Goal: Information Seeking & Learning: Learn about a topic

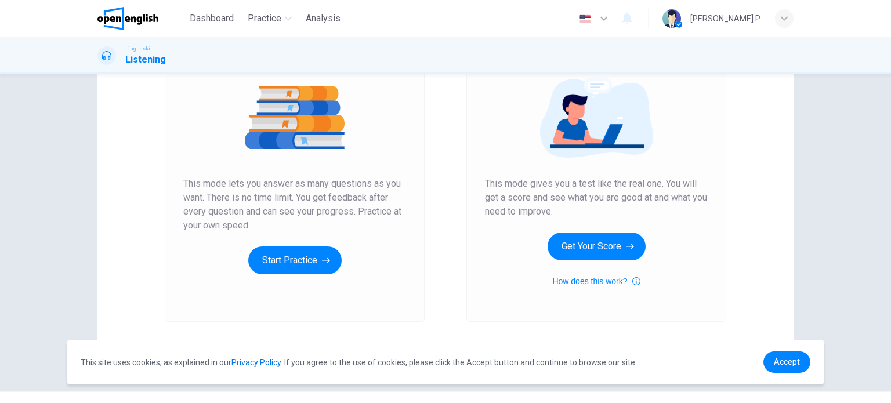
scroll to position [134, 0]
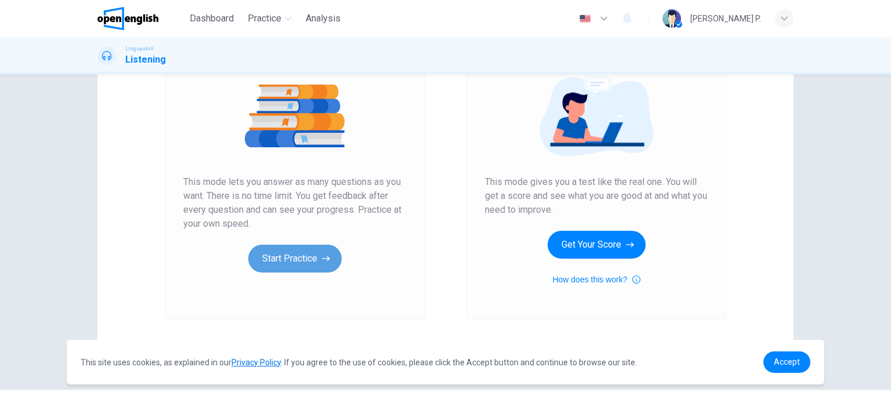
click at [297, 252] on button "Start Practice" at bounding box center [294, 259] width 93 height 28
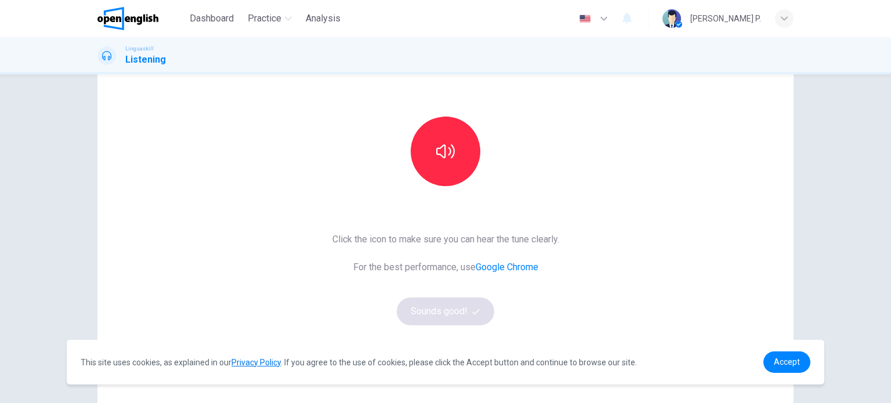
scroll to position [90, 0]
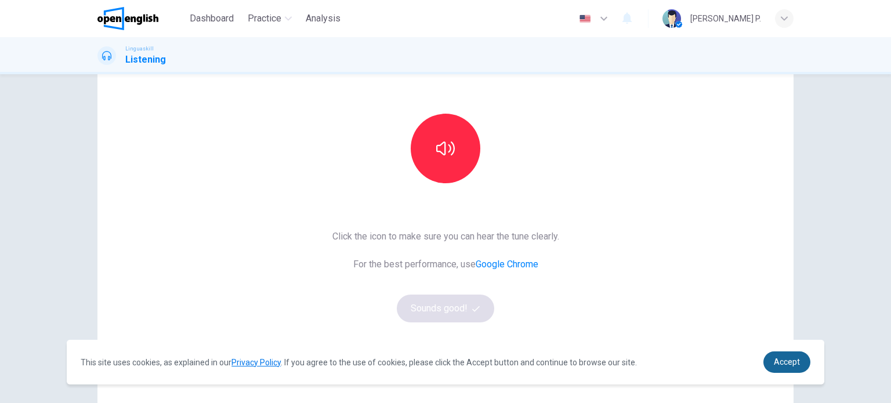
click at [786, 362] on span "Accept" at bounding box center [787, 361] width 26 height 9
click at [800, 371] on link "Accept" at bounding box center [786, 361] width 47 height 21
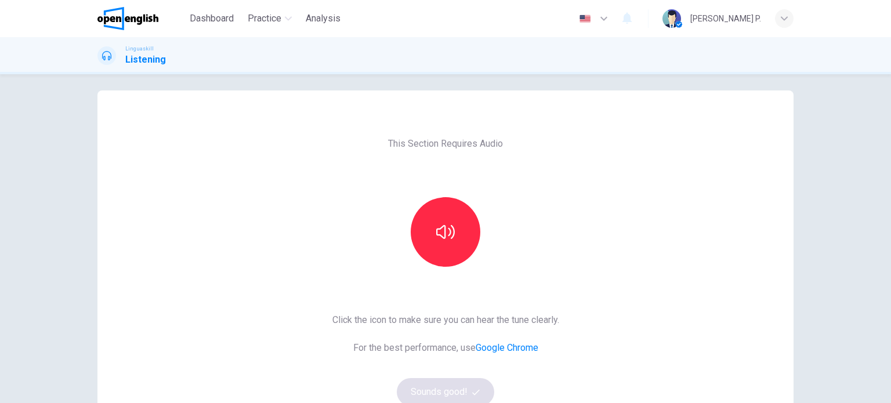
scroll to position [0, 0]
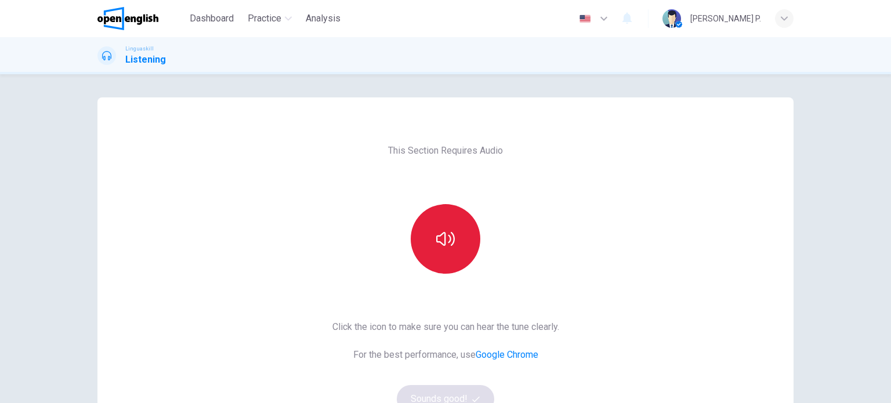
click at [448, 240] on icon "button" at bounding box center [445, 239] width 19 height 19
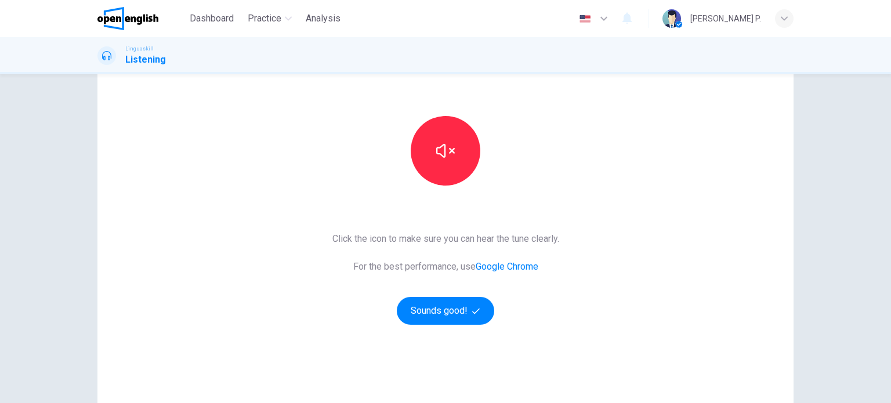
scroll to position [88, 0]
click at [438, 151] on icon "button" at bounding box center [445, 151] width 19 height 19
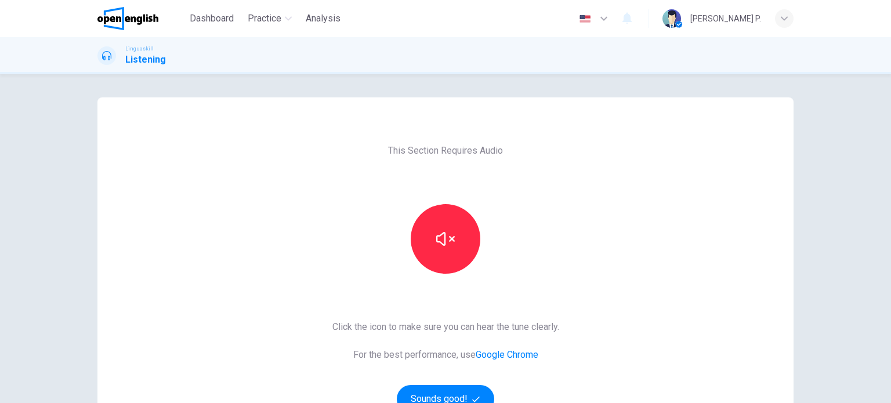
scroll to position [155, 0]
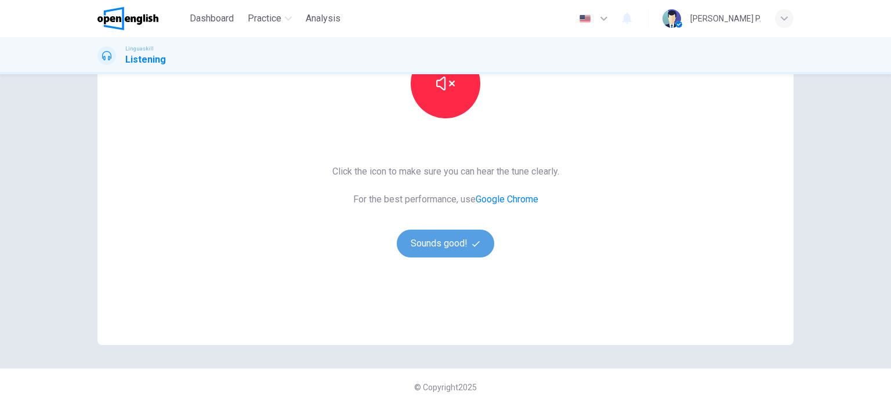
click at [442, 239] on button "Sounds good!" at bounding box center [445, 244] width 97 height 28
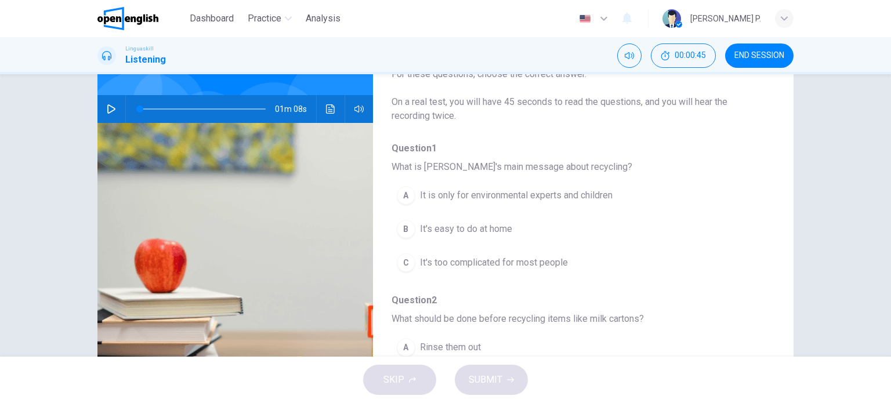
scroll to position [102, 0]
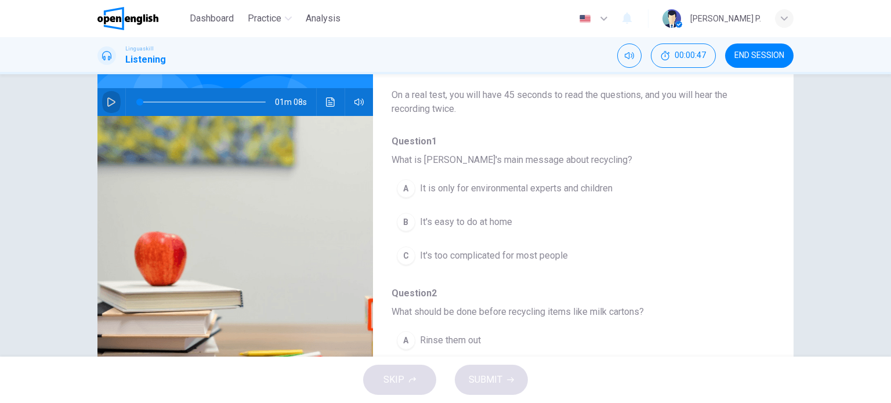
click at [107, 99] on icon "button" at bounding box center [111, 101] width 8 height 9
type input "*"
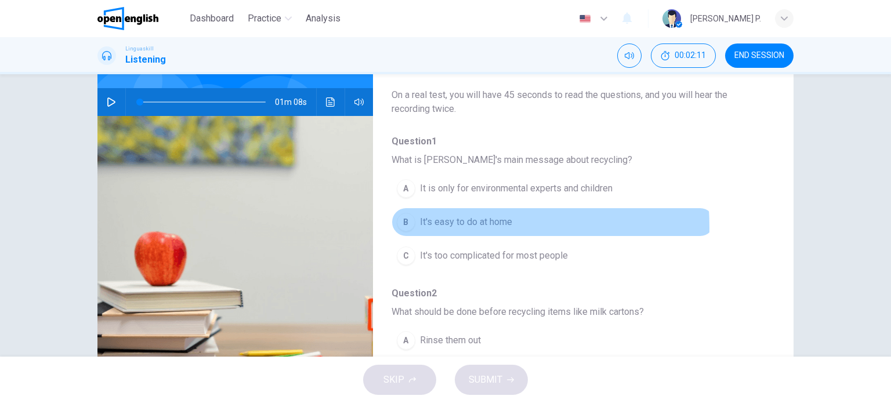
click at [406, 227] on div "B" at bounding box center [406, 222] width 19 height 19
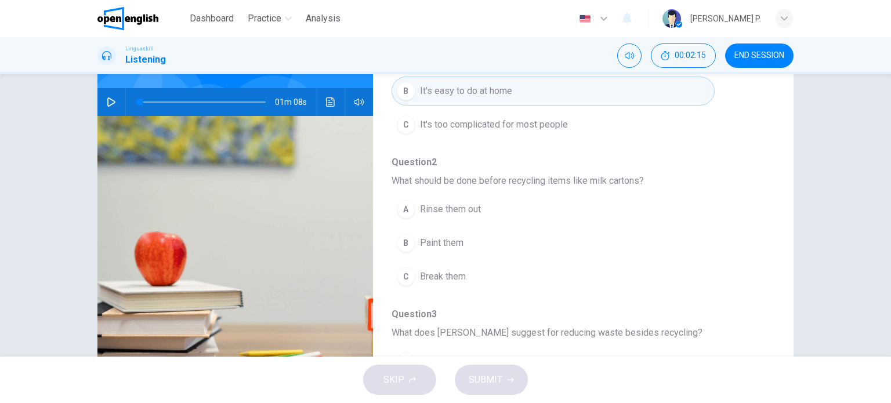
scroll to position [132, 0]
click at [398, 209] on div "A" at bounding box center [406, 208] width 19 height 19
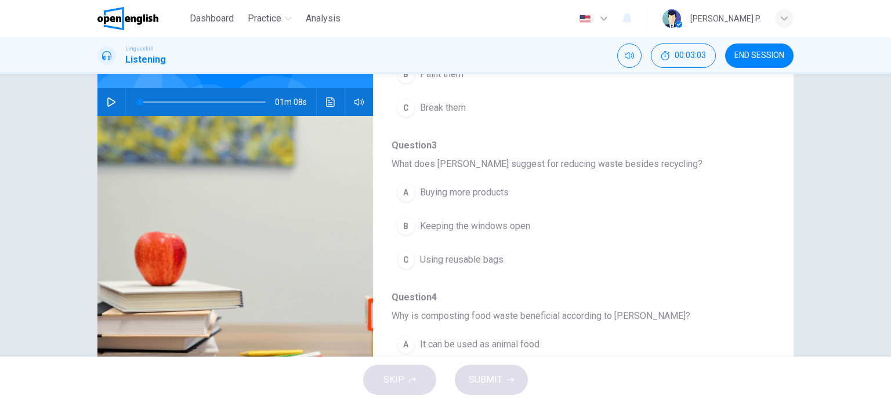
scroll to position [283, 0]
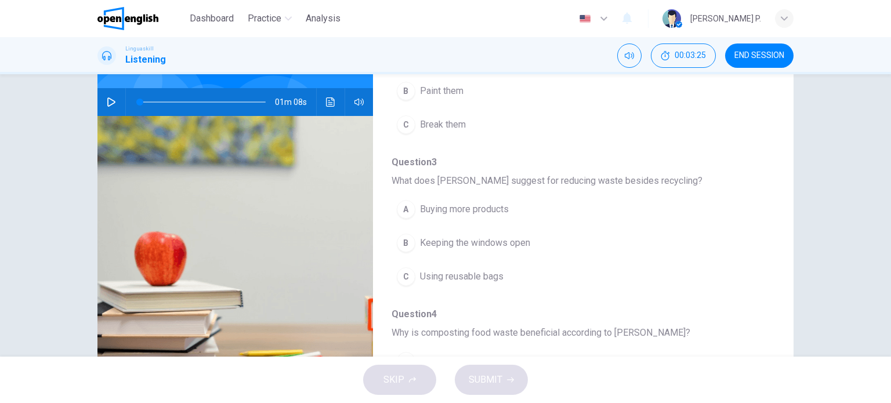
click at [107, 101] on icon "button" at bounding box center [111, 101] width 9 height 9
click at [326, 101] on icon "Click to see the audio transcription" at bounding box center [330, 101] width 9 height 9
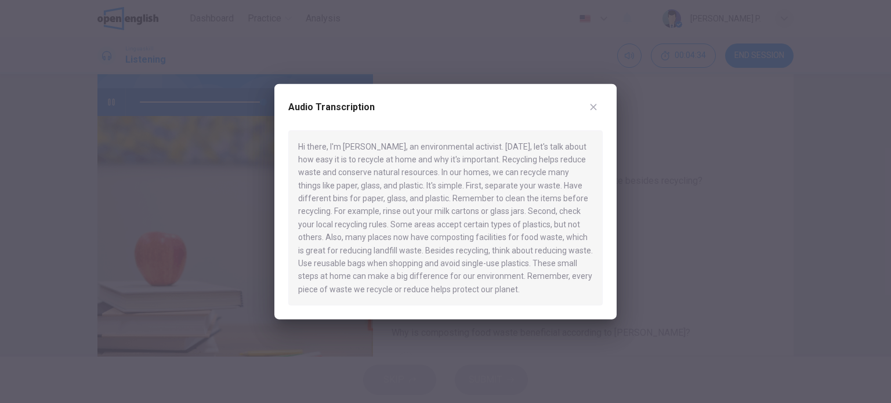
type input "*"
click at [597, 107] on icon "button" at bounding box center [593, 106] width 9 height 9
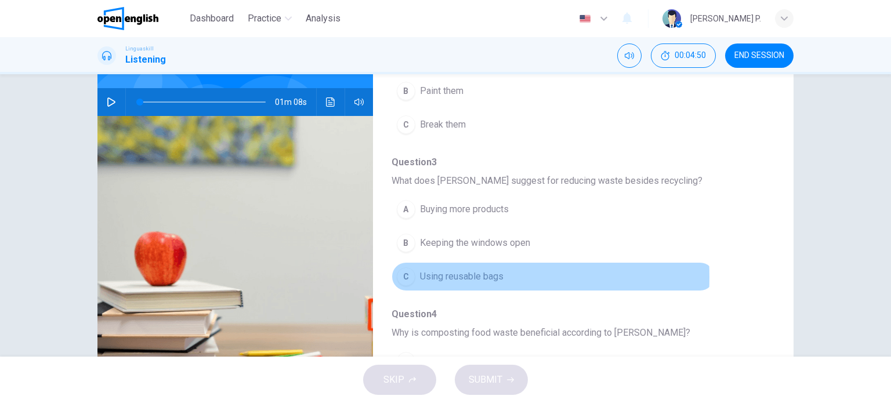
click at [411, 275] on div "C" at bounding box center [406, 276] width 19 height 19
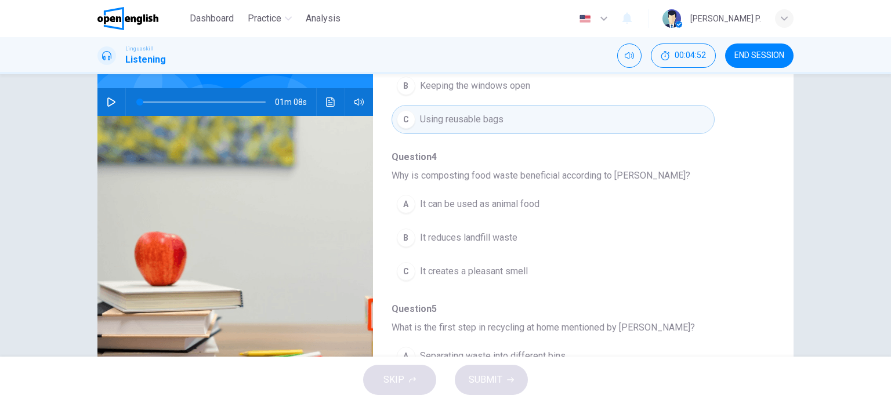
scroll to position [441, 0]
click at [407, 241] on div "B" at bounding box center [406, 237] width 19 height 19
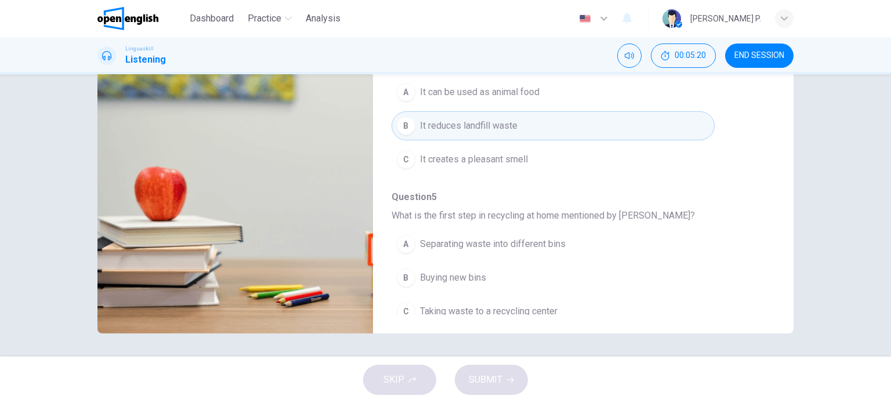
scroll to position [496, 0]
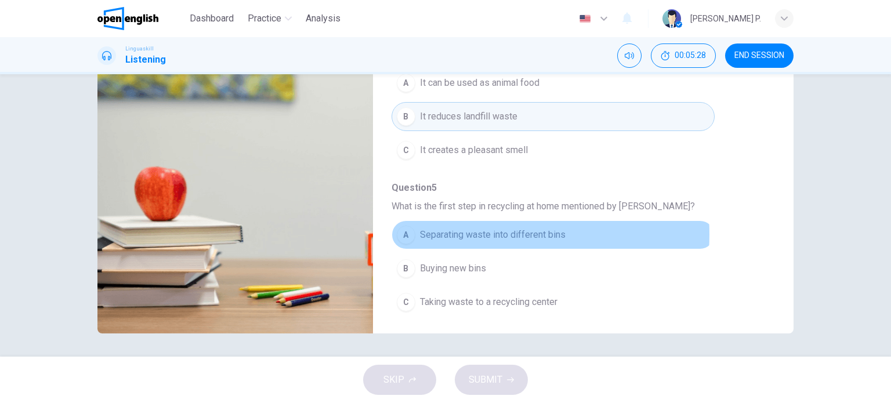
click at [473, 231] on span "Separating waste into different bins" at bounding box center [493, 235] width 146 height 14
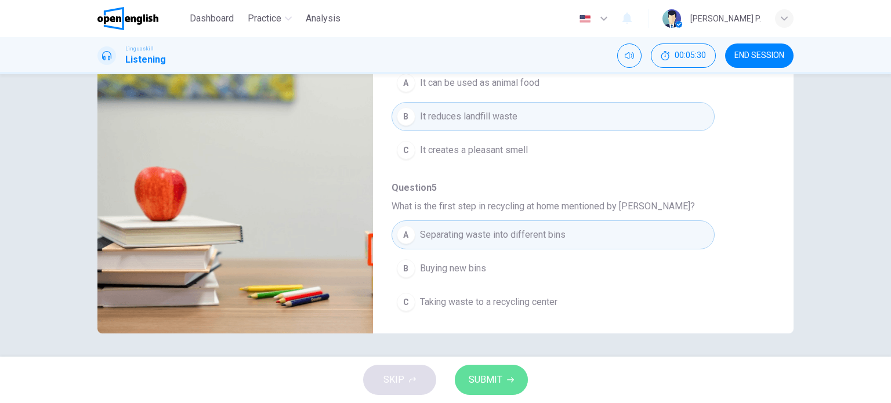
click at [484, 376] on span "SUBMIT" at bounding box center [486, 380] width 34 height 16
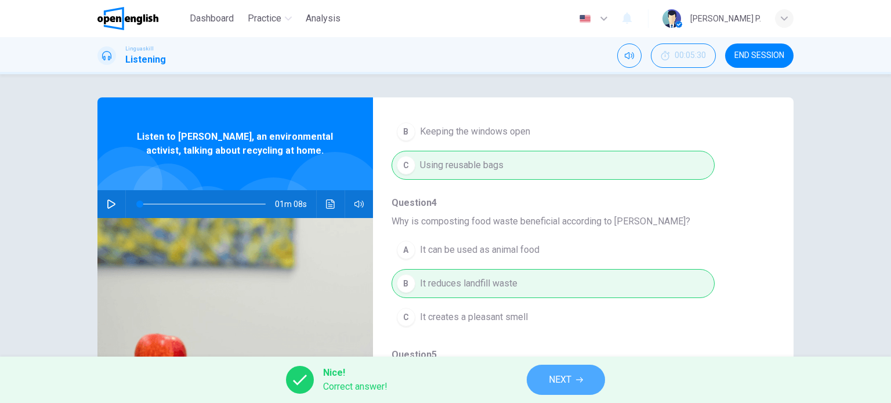
click at [562, 388] on button "NEXT" at bounding box center [566, 380] width 78 height 30
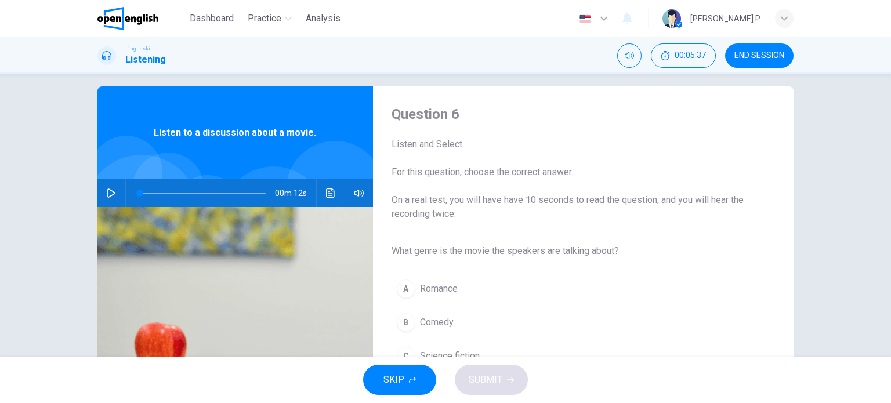
scroll to position [7, 0]
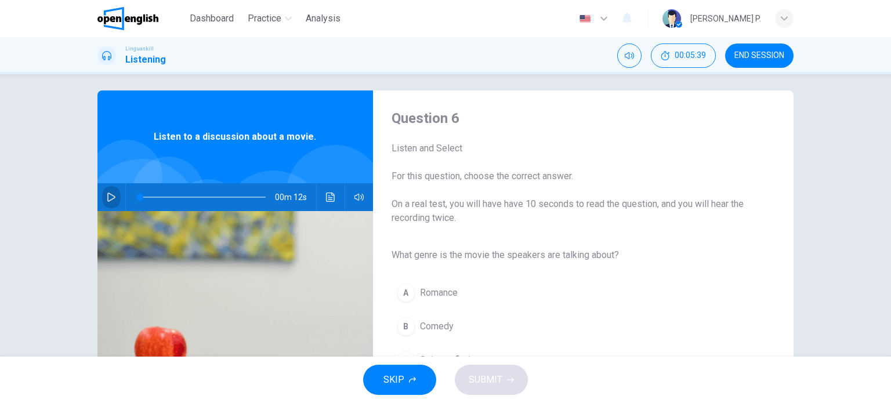
click at [110, 194] on icon "button" at bounding box center [111, 197] width 9 height 9
click at [321, 199] on button "Click to see the audio transcription" at bounding box center [330, 197] width 19 height 28
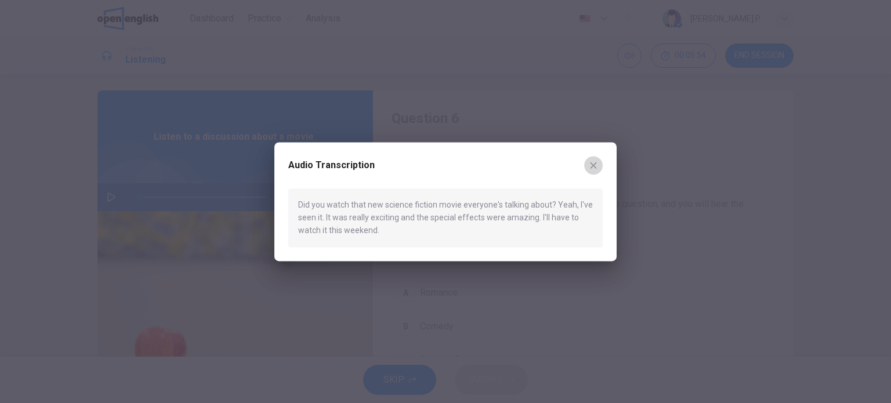
click at [592, 162] on icon "button" at bounding box center [593, 165] width 9 height 9
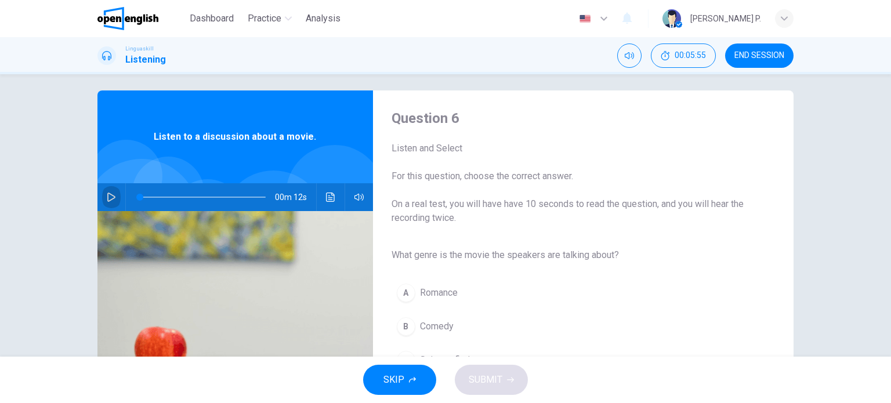
click at [114, 205] on button "button" at bounding box center [111, 197] width 19 height 28
click at [327, 201] on icon "Click to see the audio transcription" at bounding box center [330, 197] width 9 height 9
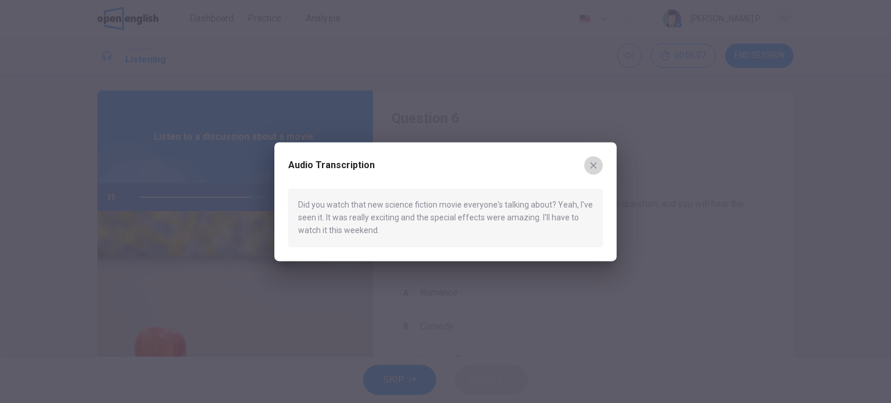
click at [589, 164] on icon "button" at bounding box center [593, 165] width 9 height 9
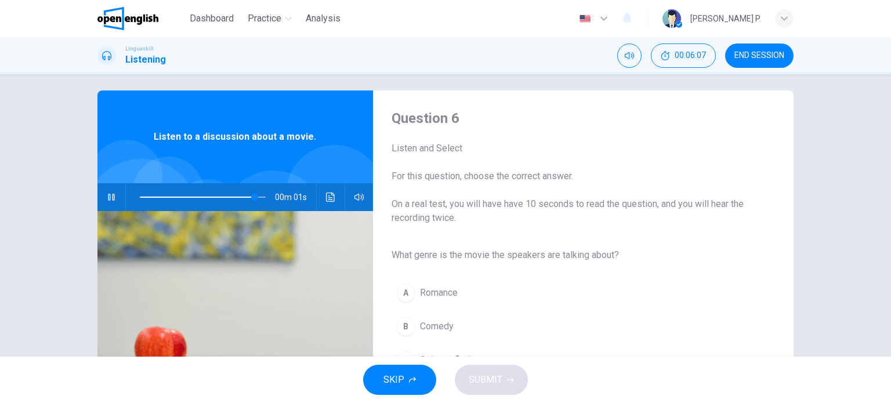
type input "*"
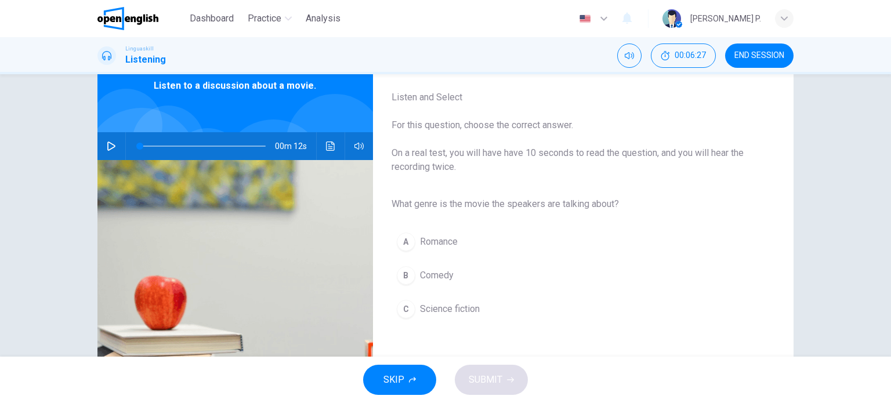
scroll to position [160, 0]
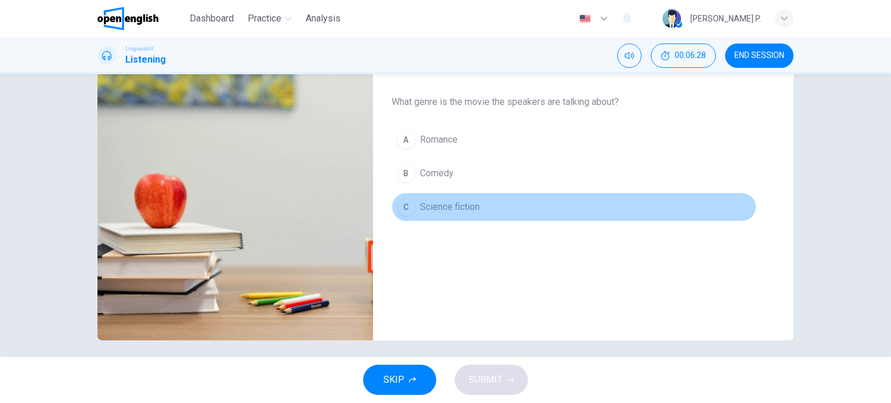
click at [452, 201] on span "Science fiction" at bounding box center [450, 207] width 60 height 14
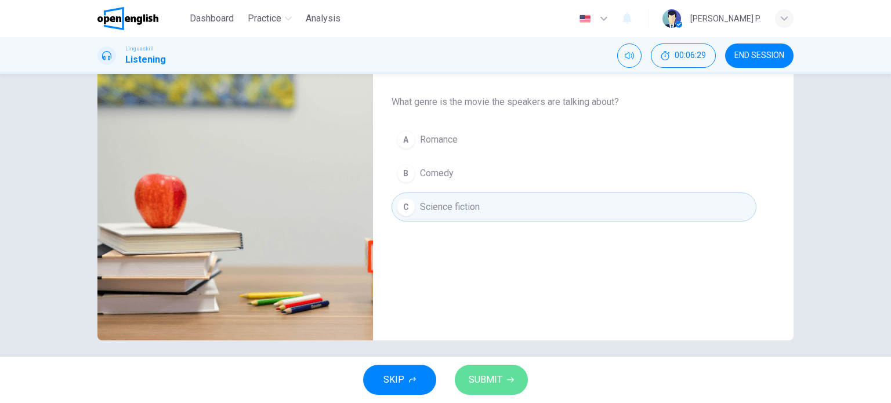
click at [492, 379] on span "SUBMIT" at bounding box center [486, 380] width 34 height 16
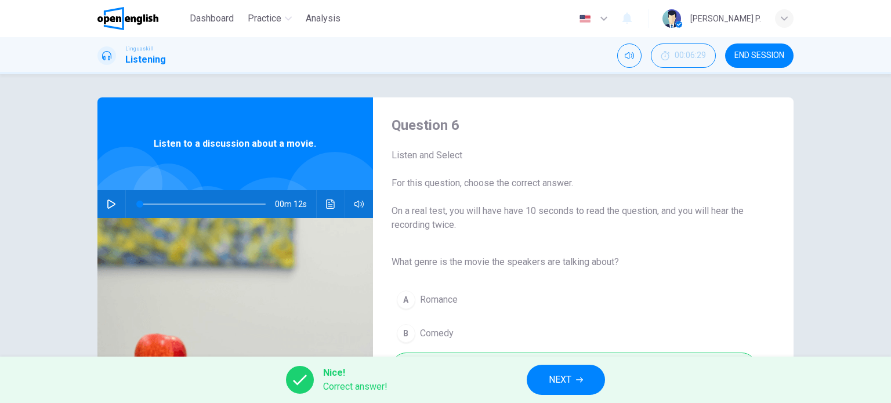
scroll to position [167, 0]
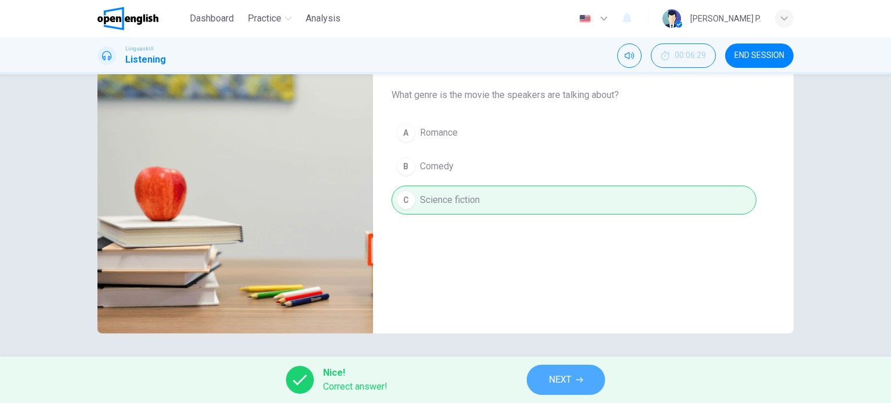
click at [569, 373] on span "NEXT" at bounding box center [560, 380] width 23 height 16
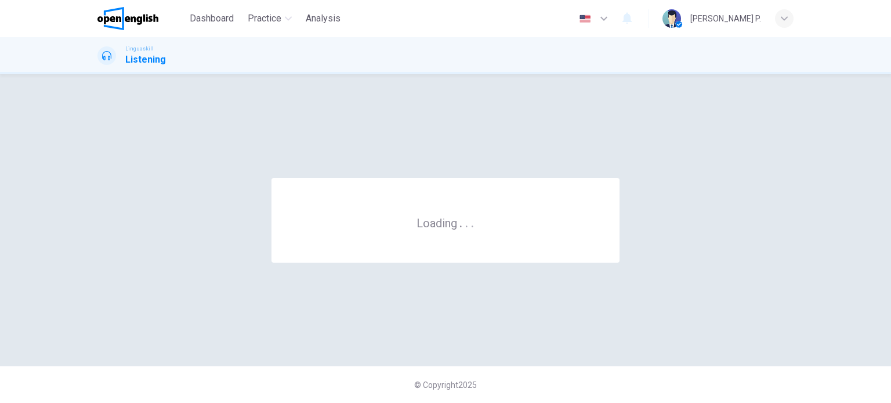
scroll to position [0, 0]
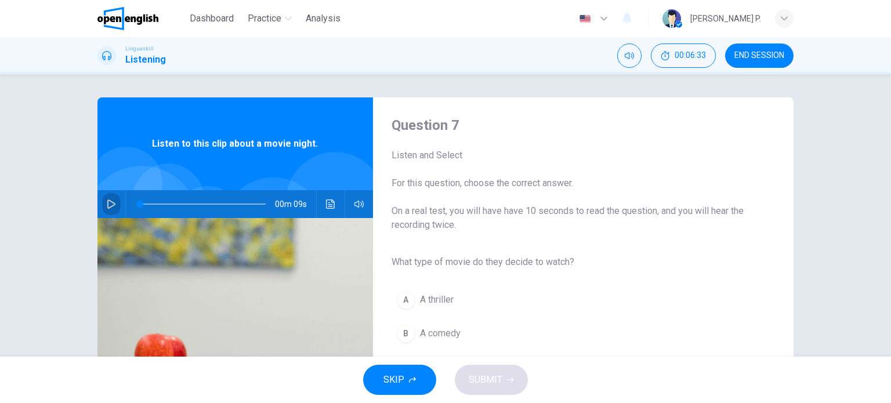
click at [107, 204] on icon "button" at bounding box center [111, 203] width 9 height 9
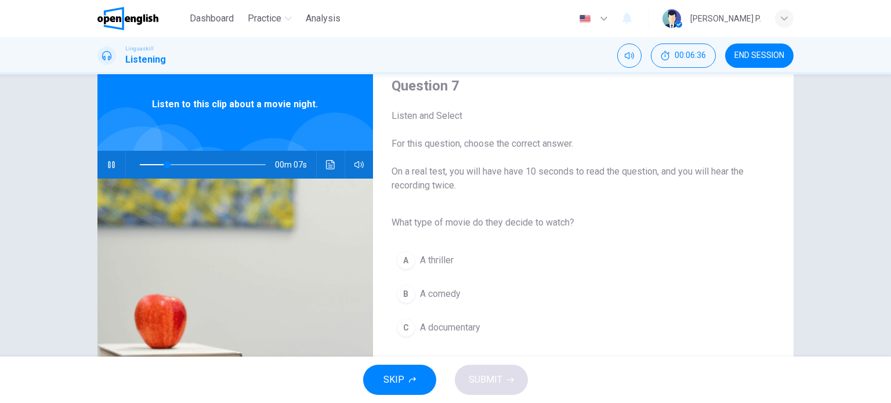
scroll to position [45, 0]
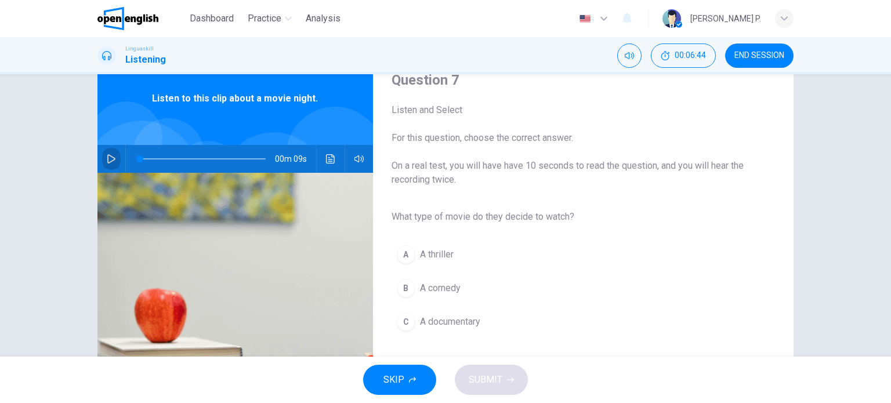
click at [107, 159] on icon "button" at bounding box center [111, 158] width 8 height 9
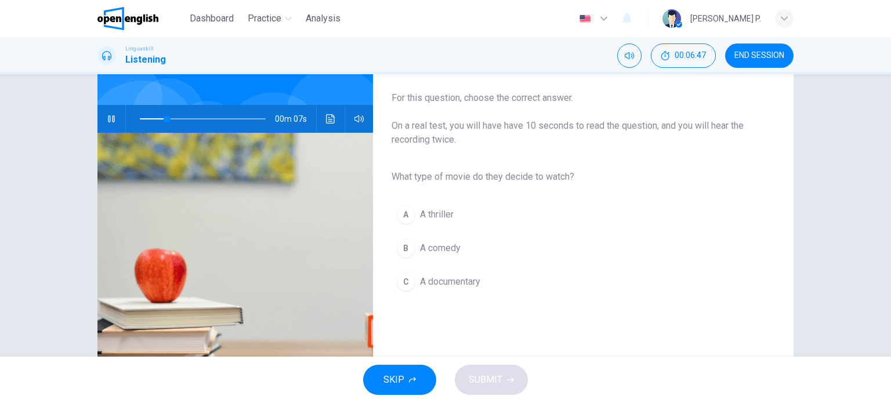
scroll to position [90, 0]
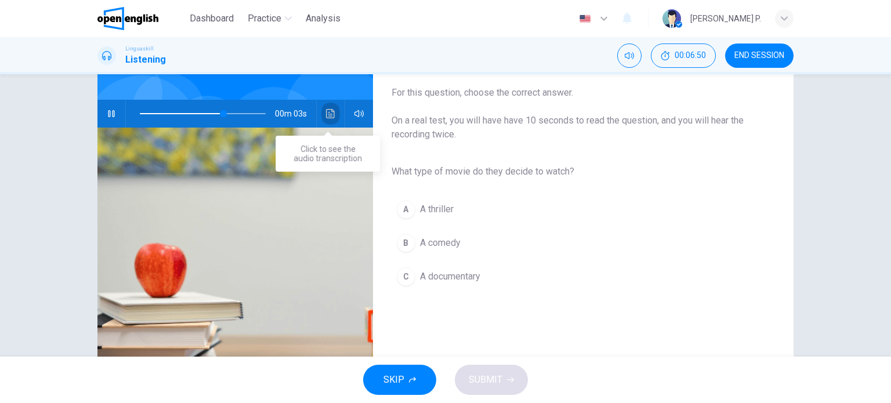
click at [322, 115] on button "Click to see the audio transcription" at bounding box center [330, 114] width 19 height 28
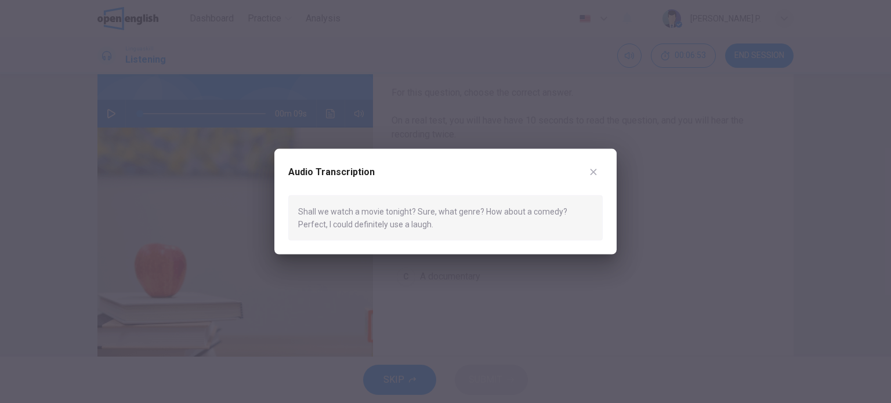
type input "*"
click at [601, 171] on button "button" at bounding box center [593, 171] width 19 height 19
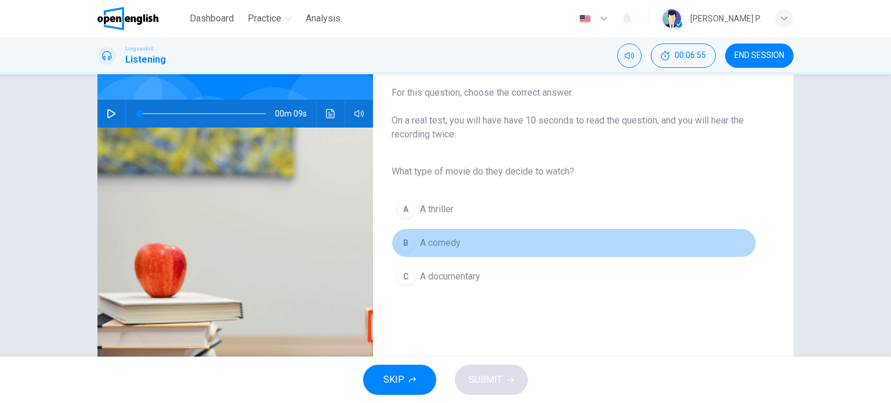
click at [447, 244] on span "A comedy" at bounding box center [440, 243] width 41 height 14
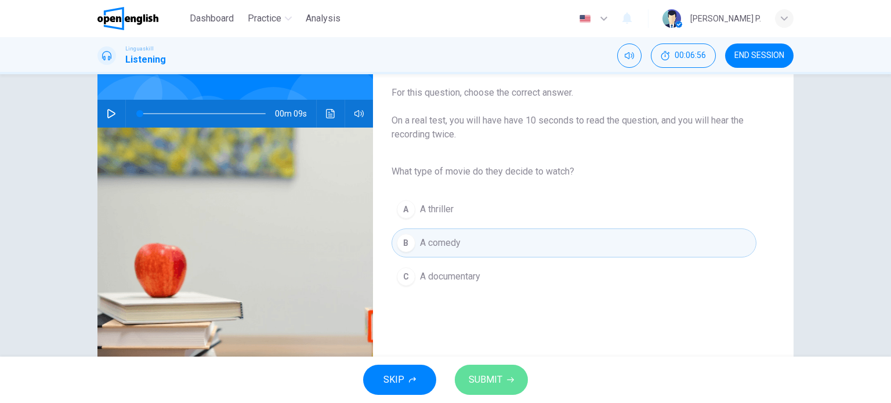
click at [482, 378] on span "SUBMIT" at bounding box center [486, 380] width 34 height 16
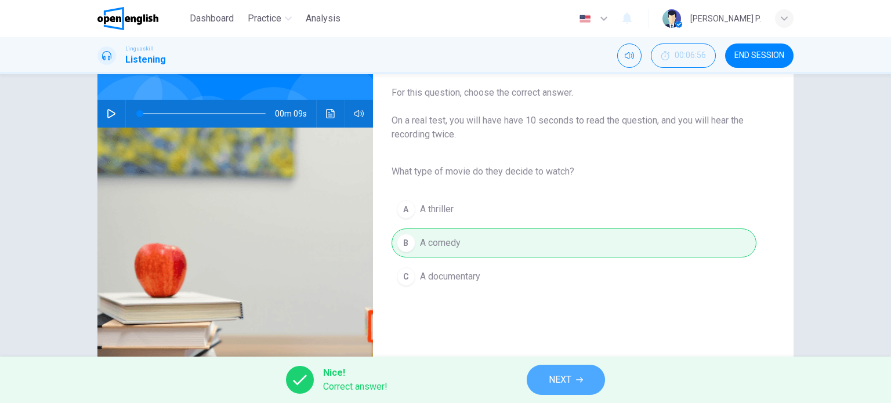
click at [558, 379] on span "NEXT" at bounding box center [560, 380] width 23 height 16
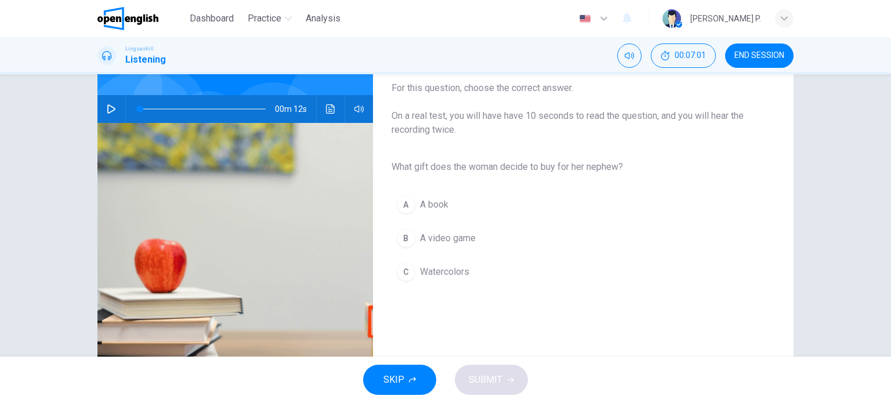
scroll to position [102, 0]
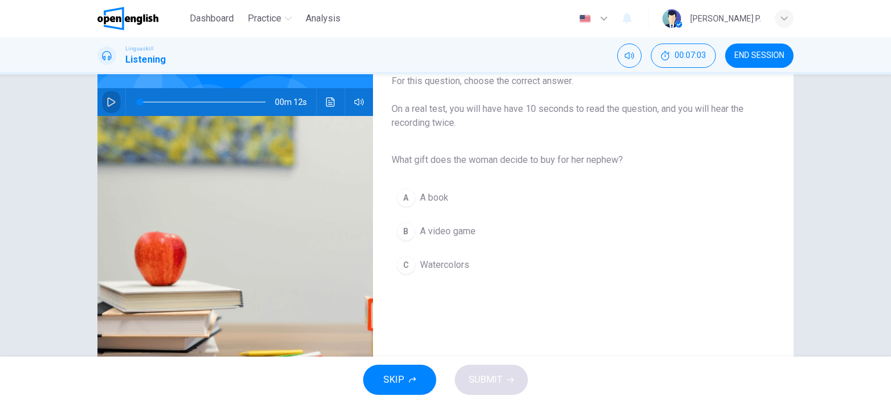
click at [102, 99] on button "button" at bounding box center [111, 102] width 19 height 28
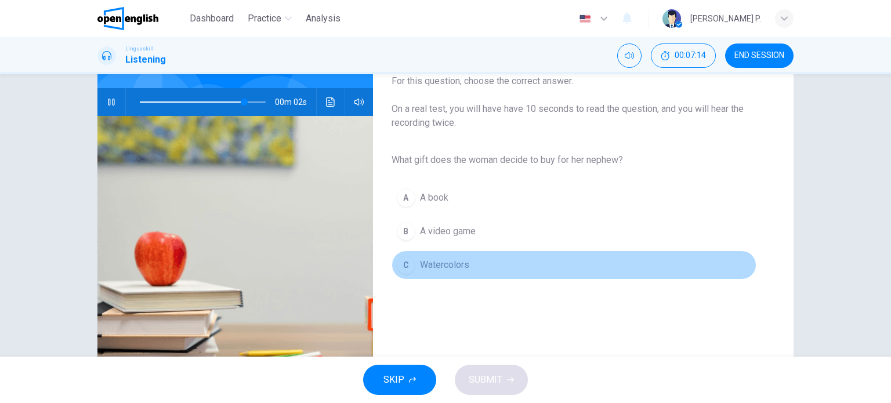
click at [451, 263] on span "Watercolors" at bounding box center [444, 265] width 49 height 14
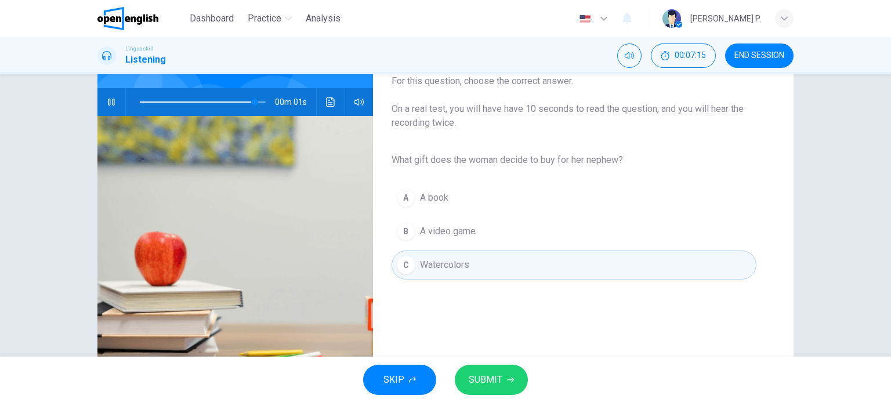
type input "*"
click at [489, 375] on span "SUBMIT" at bounding box center [486, 380] width 34 height 16
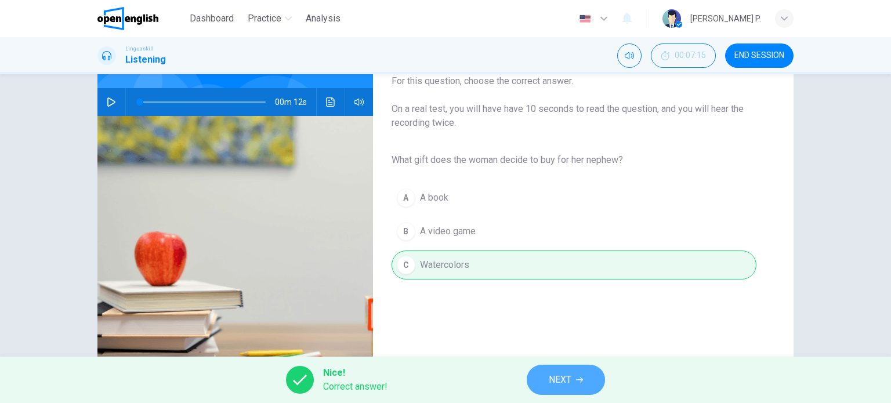
click at [572, 371] on button "NEXT" at bounding box center [566, 380] width 78 height 30
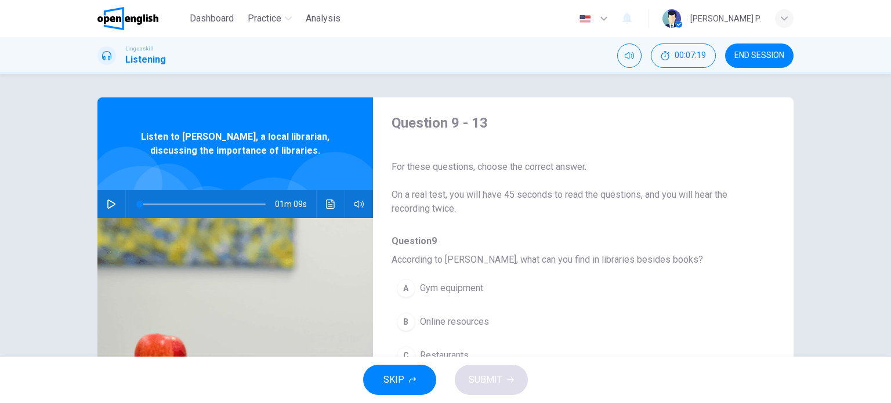
scroll to position [0, 0]
click at [107, 205] on icon "button" at bounding box center [111, 203] width 9 height 9
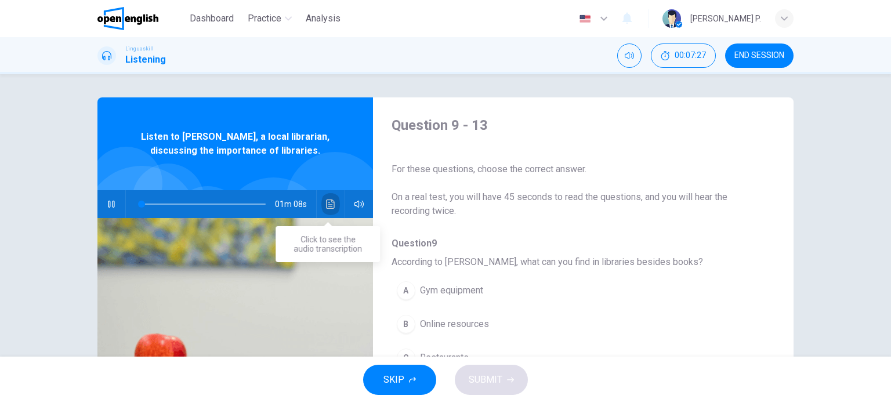
click at [328, 205] on icon "Click to see the audio transcription" at bounding box center [330, 203] width 9 height 9
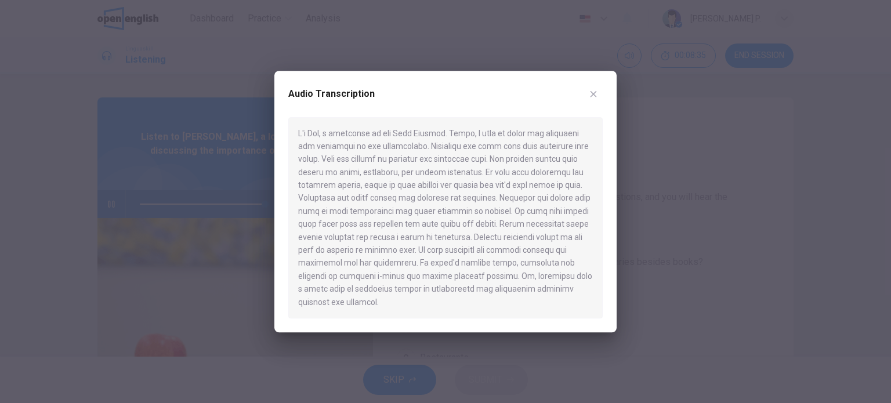
type input "*"
click at [594, 99] on icon "button" at bounding box center [593, 93] width 9 height 9
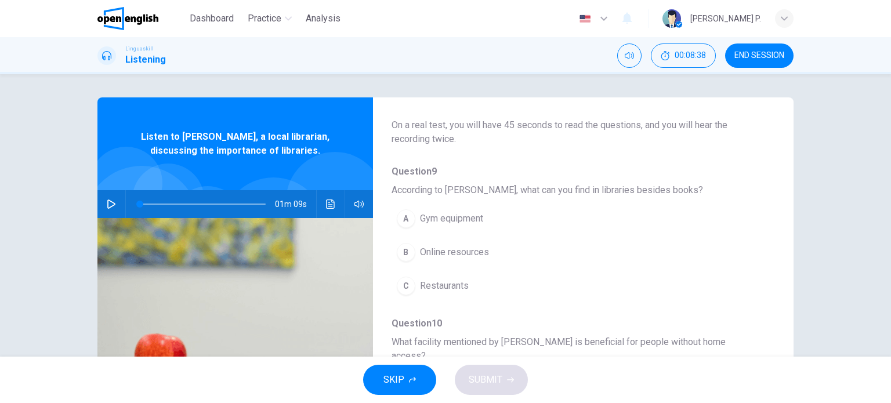
scroll to position [81, 0]
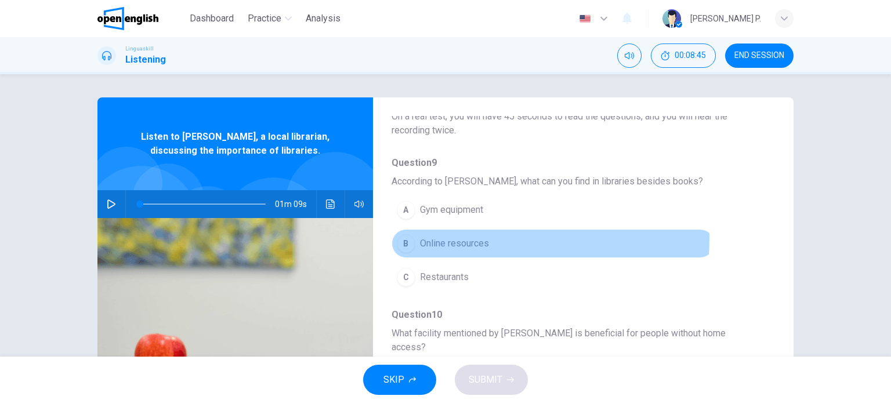
click at [427, 238] on span "Online resources" at bounding box center [454, 244] width 69 height 14
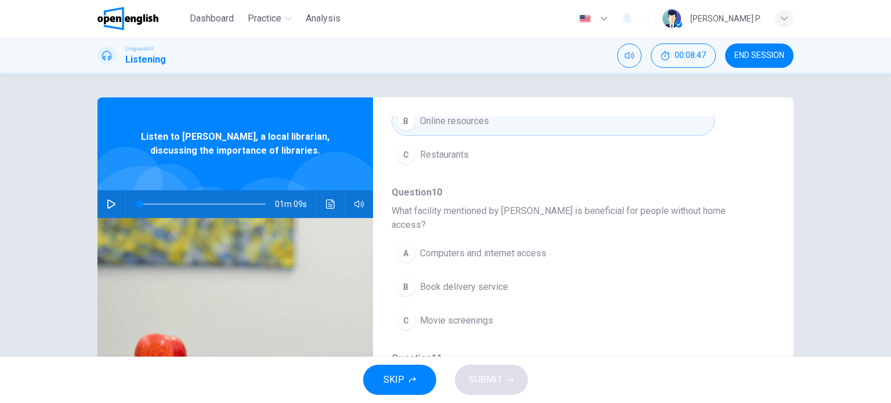
scroll to position [204, 0]
click at [446, 246] on span "Computers and internet access" at bounding box center [483, 253] width 126 height 14
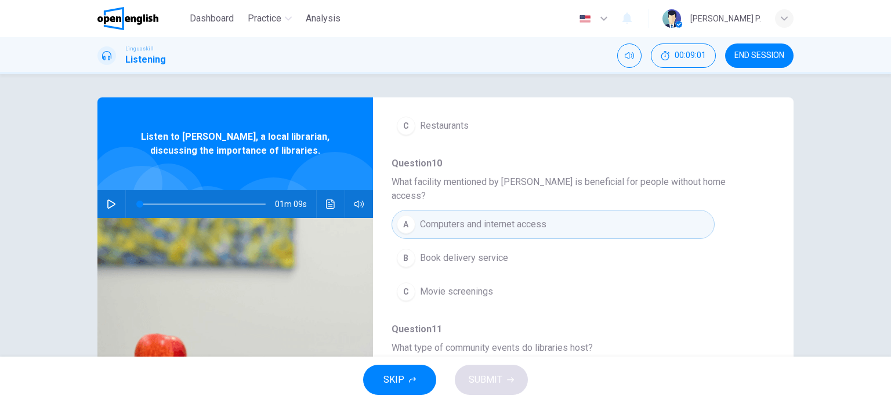
scroll to position [228, 0]
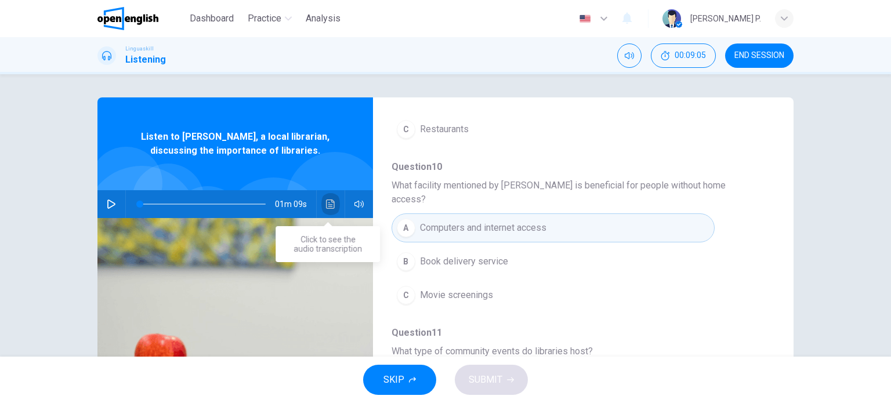
click at [332, 204] on icon "Click to see the audio transcription" at bounding box center [330, 203] width 9 height 9
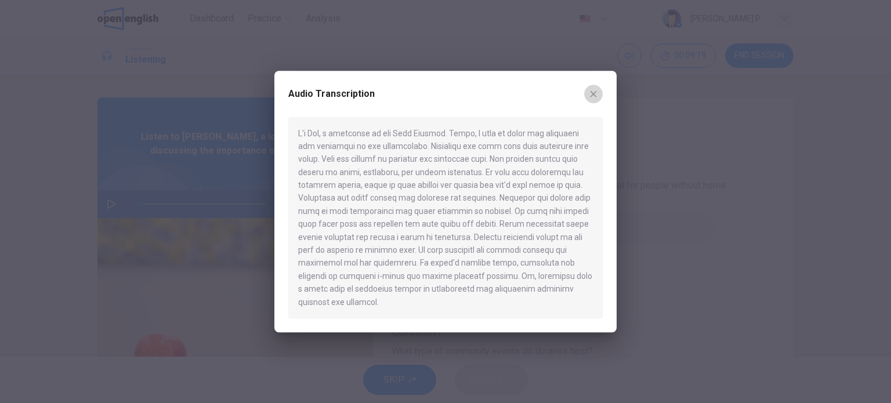
click at [590, 99] on icon "button" at bounding box center [593, 93] width 9 height 9
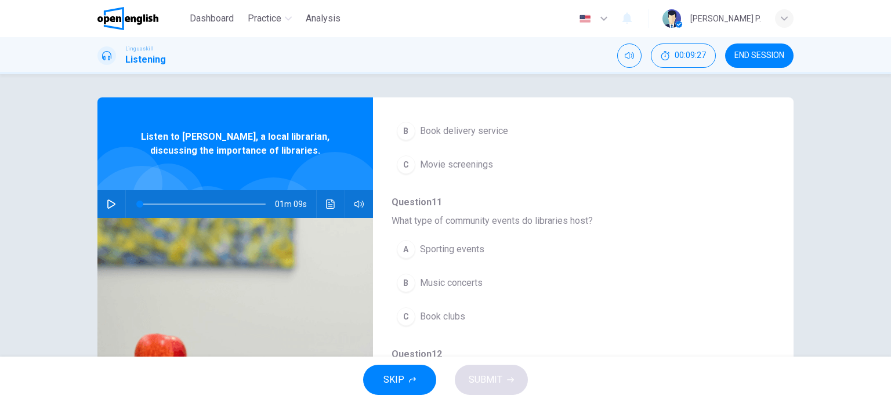
scroll to position [360, 0]
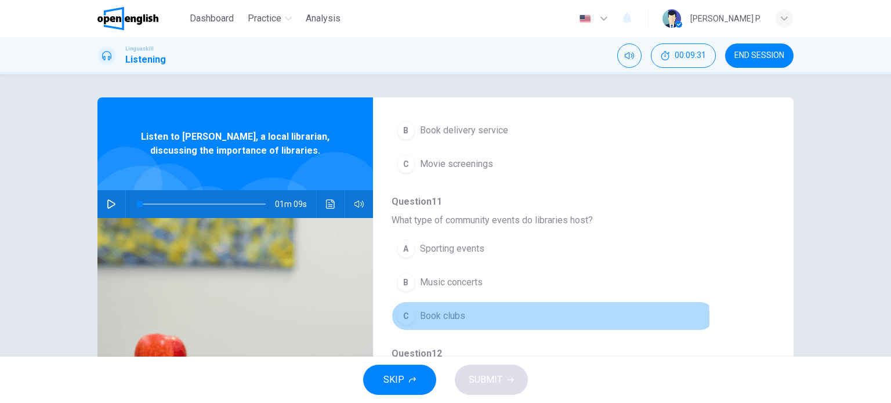
click at [400, 307] on div "C" at bounding box center [406, 316] width 19 height 19
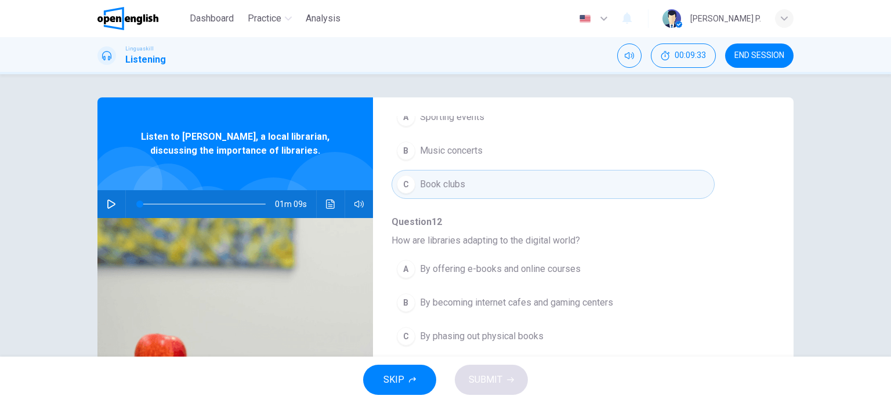
scroll to position [496, 0]
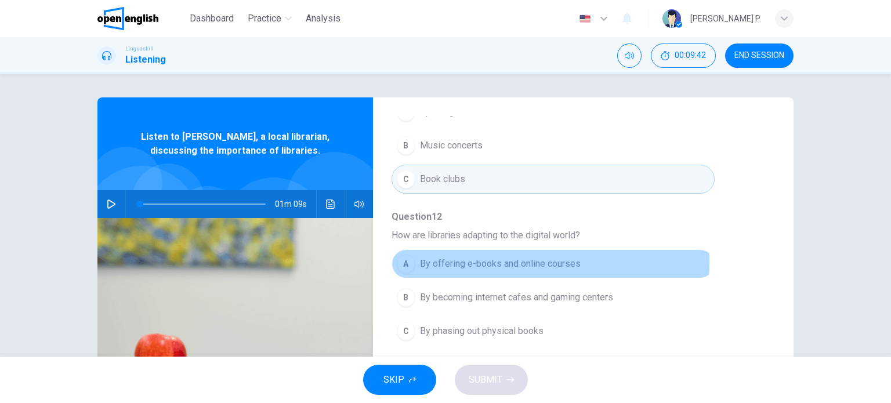
click at [427, 257] on span "By offering e-books and online courses" at bounding box center [500, 264] width 161 height 14
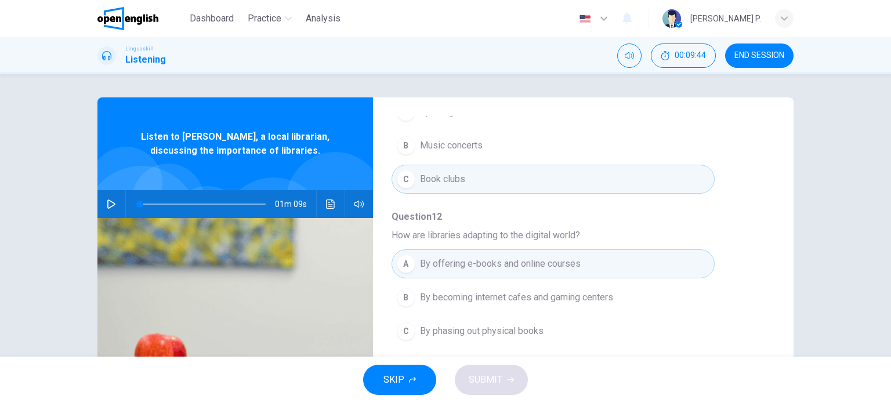
scroll to position [167, 0]
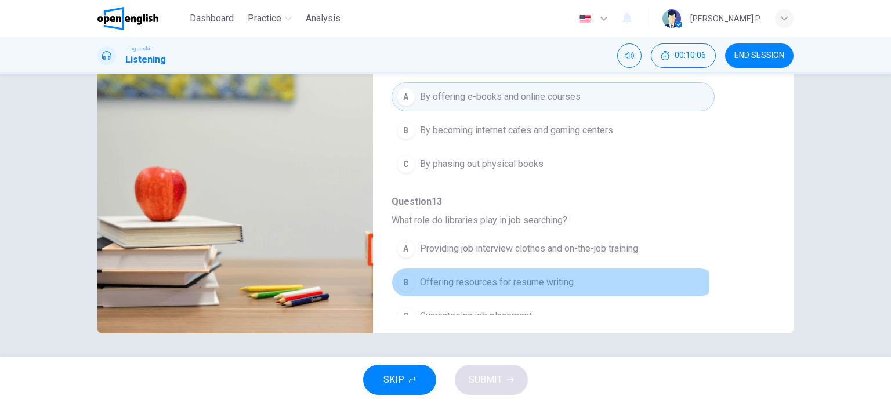
click at [471, 275] on span "Offering resources for resume writing" at bounding box center [497, 282] width 154 height 14
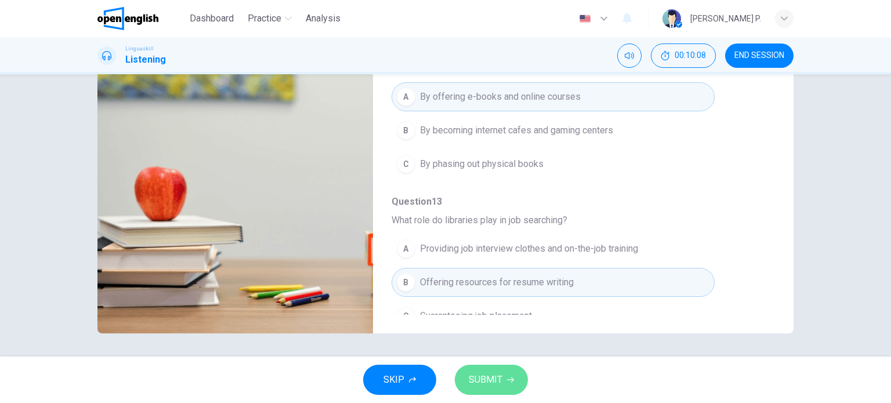
click at [476, 385] on span "SUBMIT" at bounding box center [486, 380] width 34 height 16
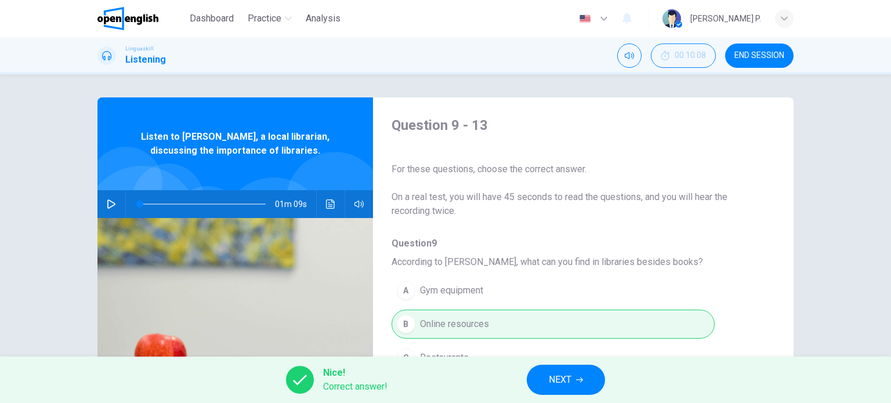
scroll to position [496, 0]
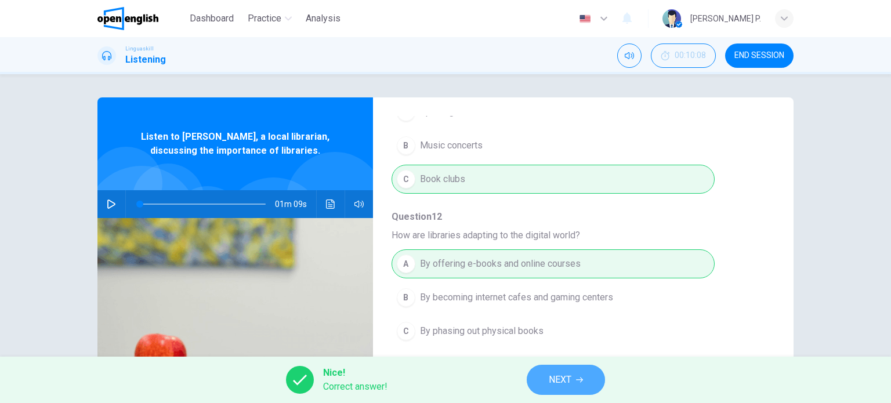
click at [568, 381] on span "NEXT" at bounding box center [560, 380] width 23 height 16
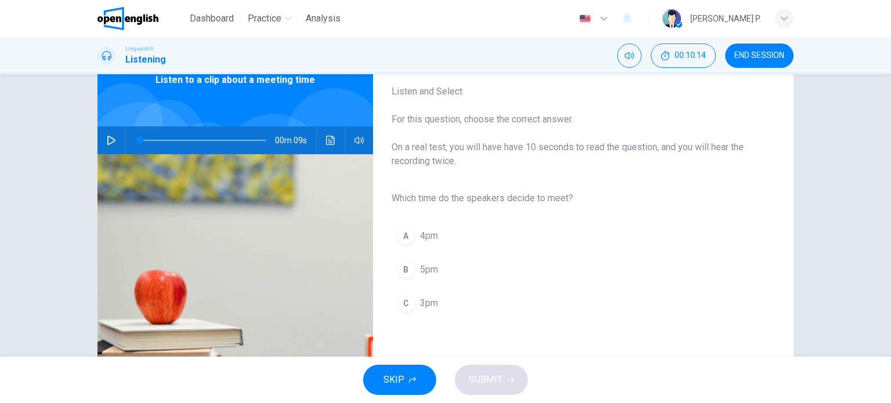
scroll to position [81, 0]
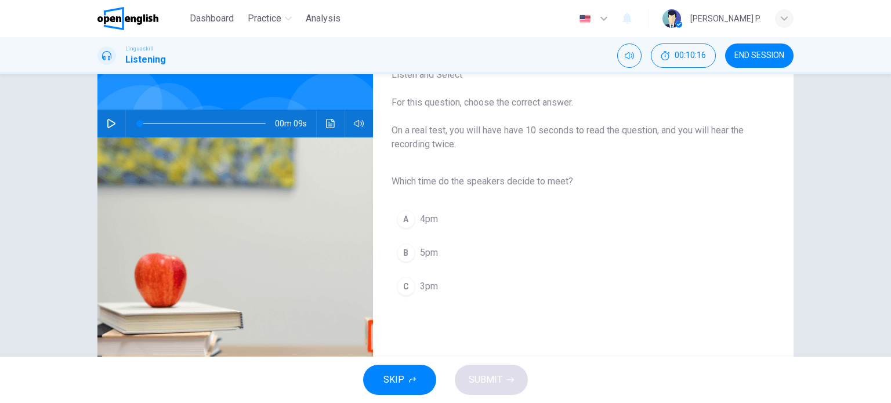
click at [108, 123] on icon "button" at bounding box center [111, 123] width 9 height 9
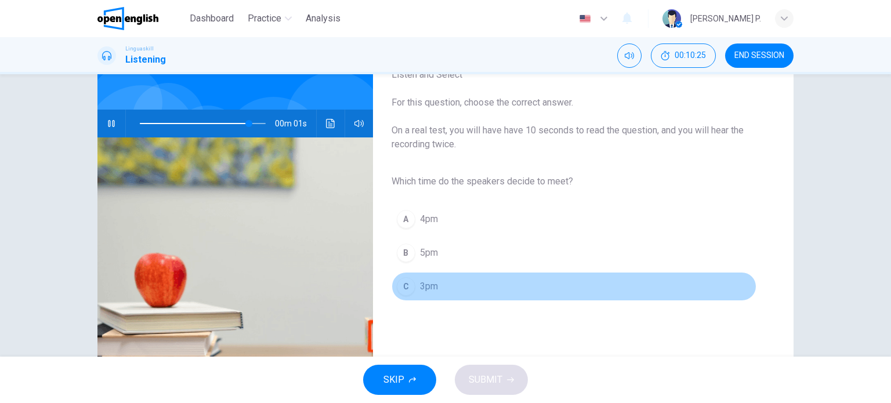
click at [425, 283] on span "3pm" at bounding box center [429, 287] width 18 height 14
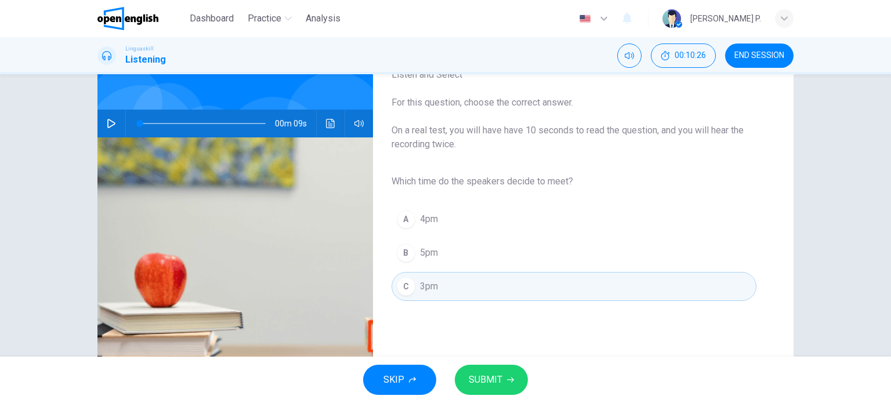
click at [478, 373] on span "SUBMIT" at bounding box center [486, 380] width 34 height 16
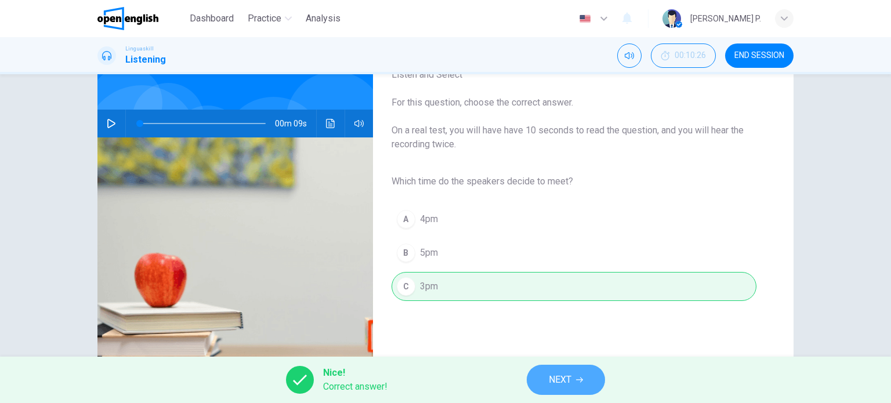
click at [562, 378] on span "NEXT" at bounding box center [560, 380] width 23 height 16
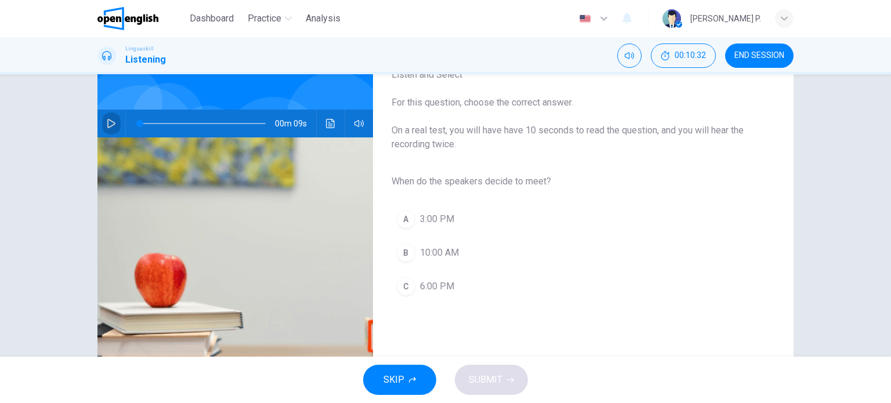
click at [107, 120] on icon "button" at bounding box center [111, 123] width 8 height 9
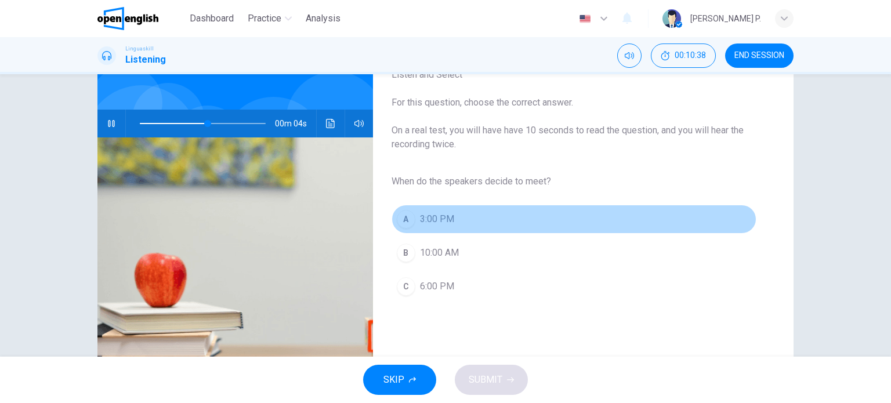
click at [429, 218] on span "3:00 PM" at bounding box center [437, 219] width 34 height 14
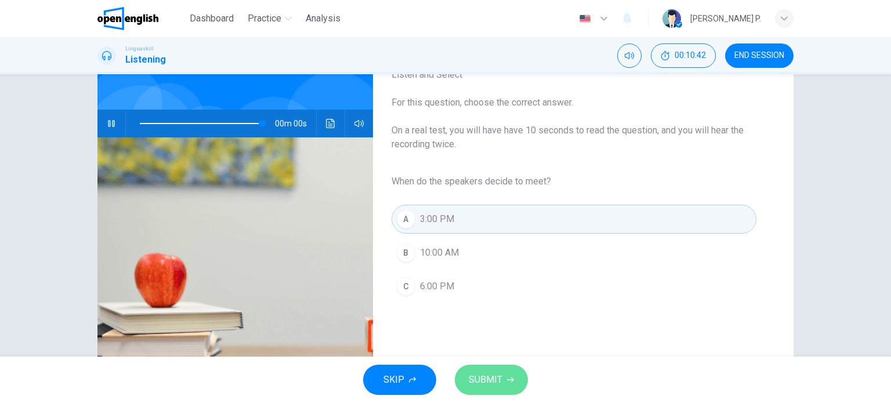
type input "*"
click at [495, 375] on span "SUBMIT" at bounding box center [486, 380] width 34 height 16
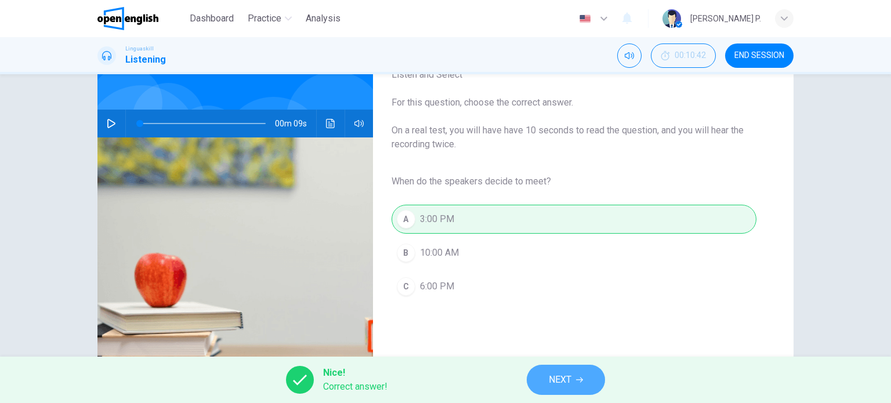
click at [561, 383] on span "NEXT" at bounding box center [560, 380] width 23 height 16
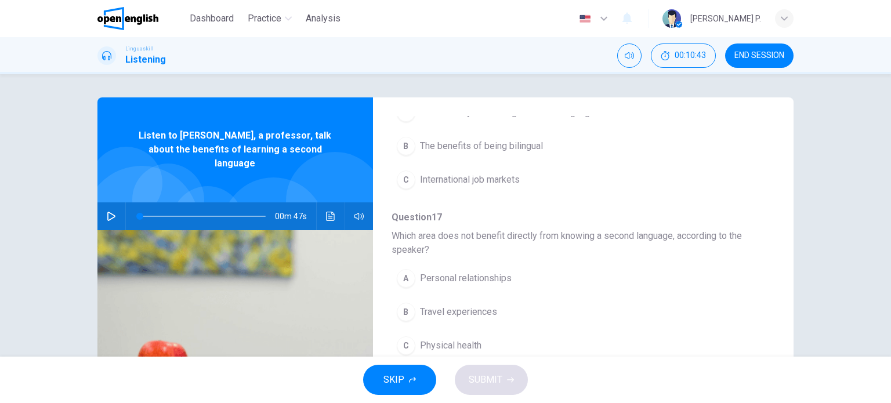
scroll to position [0, 0]
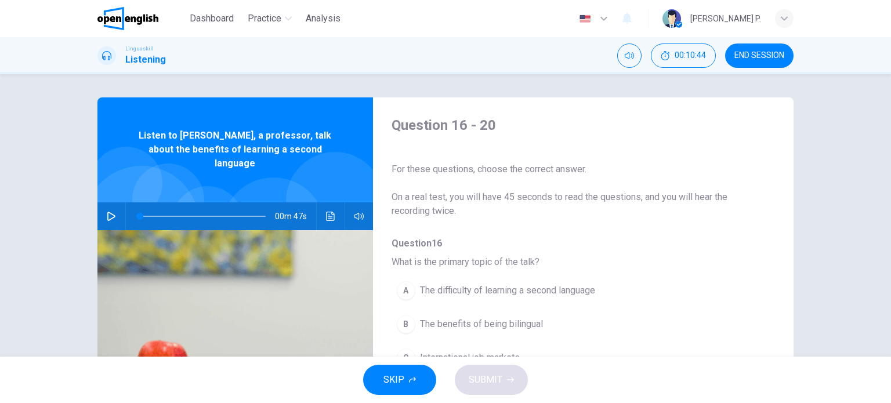
click at [110, 212] on icon "button" at bounding box center [111, 216] width 9 height 9
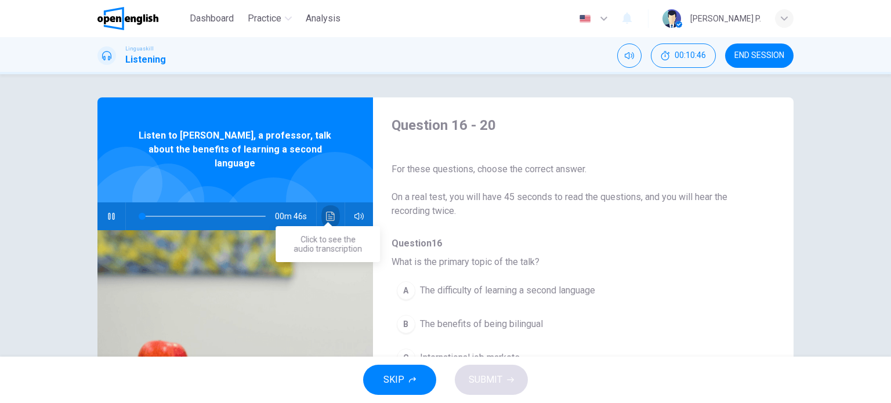
click at [331, 212] on icon "Click to see the audio transcription" at bounding box center [330, 216] width 9 height 9
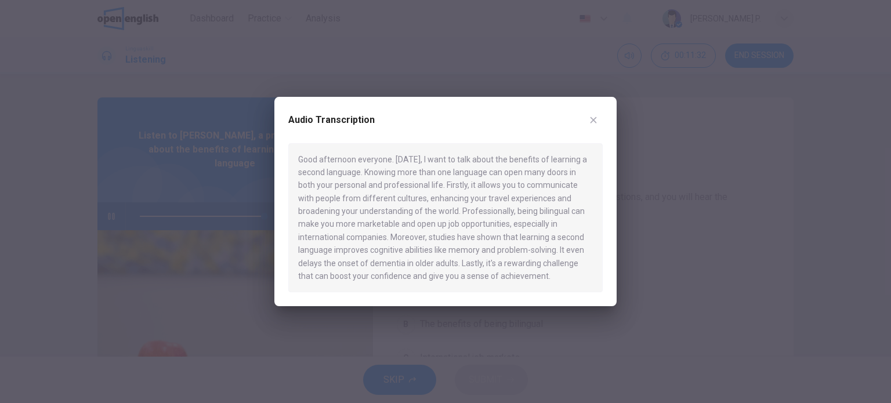
type input "*"
click at [592, 122] on icon "button" at bounding box center [593, 120] width 6 height 6
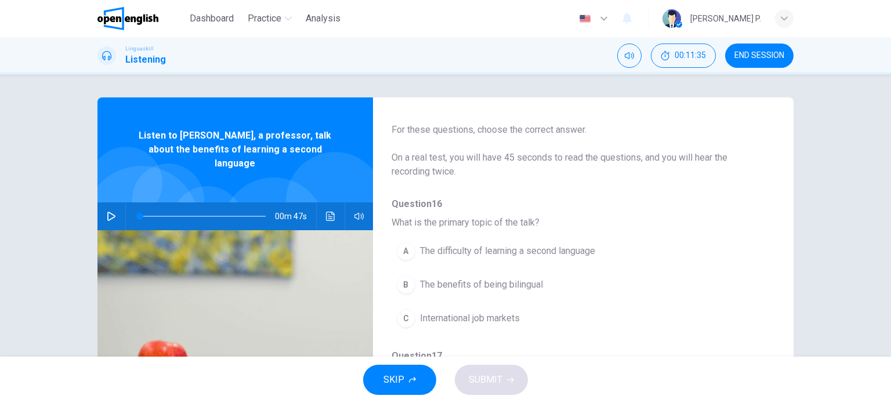
scroll to position [67, 0]
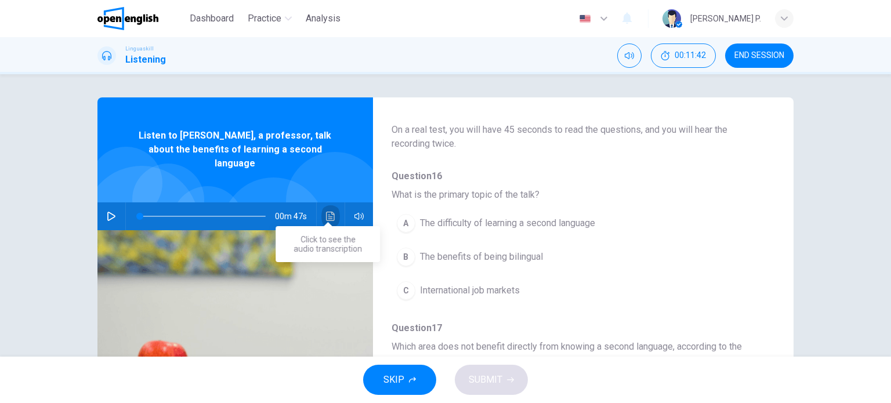
click at [328, 212] on icon "Click to see the audio transcription" at bounding box center [330, 216] width 9 height 9
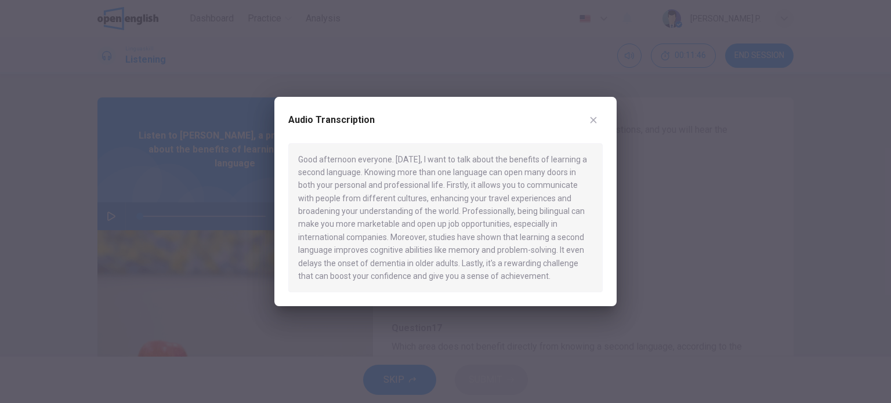
click at [650, 208] on div at bounding box center [445, 201] width 891 height 403
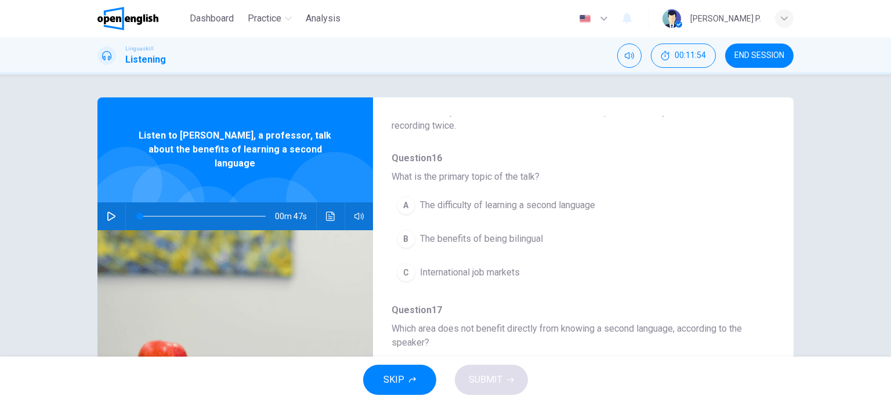
scroll to position [100, 0]
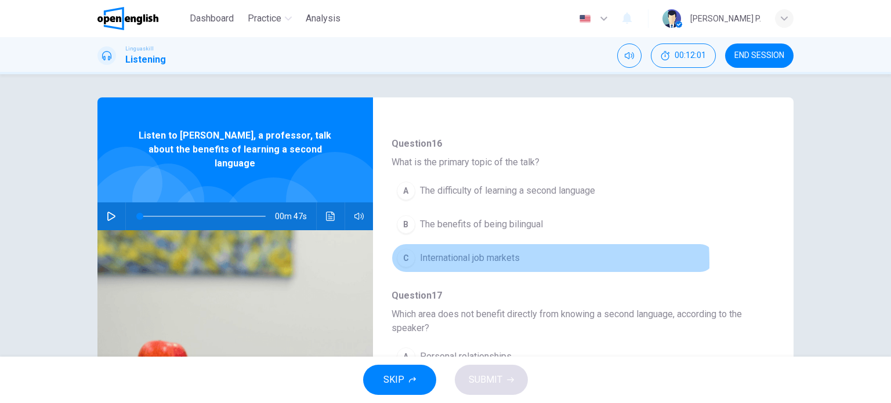
click at [401, 262] on div "C" at bounding box center [406, 258] width 19 height 19
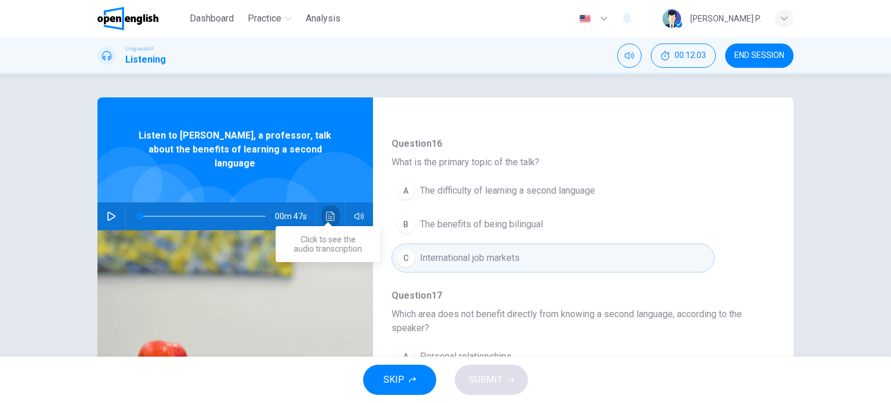
click at [328, 212] on icon "Click to see the audio transcription" at bounding box center [330, 216] width 9 height 9
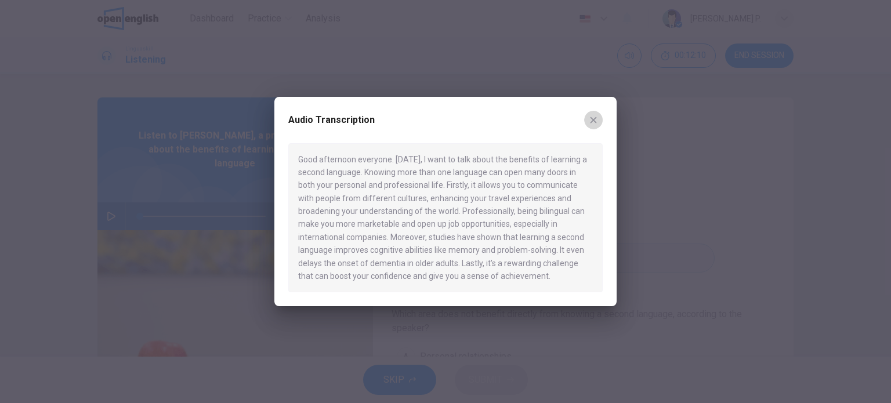
click at [592, 118] on icon "button" at bounding box center [593, 120] width 6 height 6
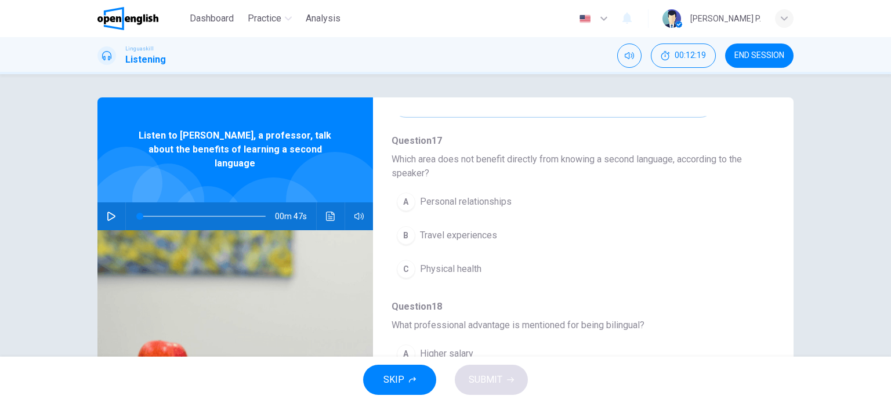
scroll to position [255, 0]
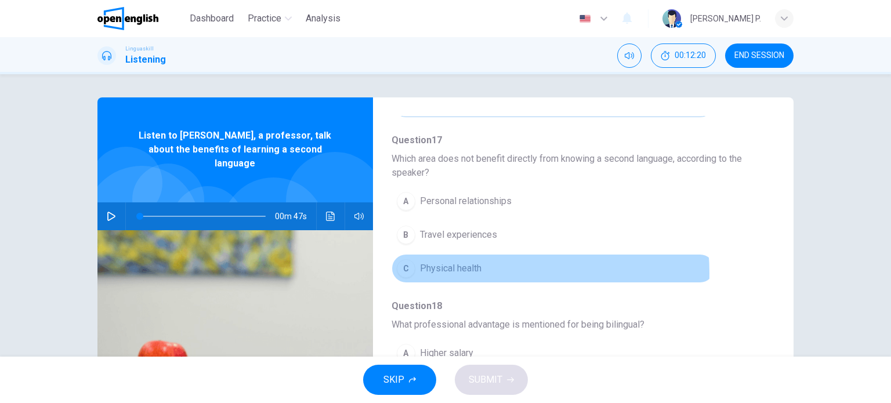
click at [475, 272] on span "Physical health" at bounding box center [450, 269] width 61 height 14
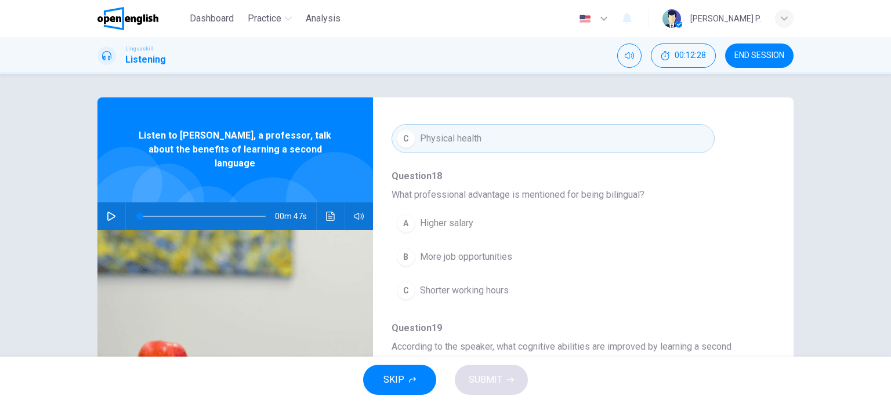
scroll to position [386, 0]
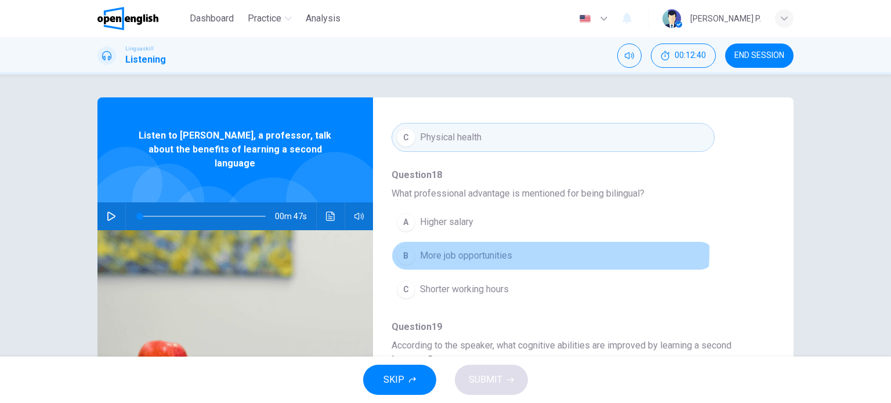
click at [476, 251] on span "More job opportunities" at bounding box center [466, 256] width 92 height 14
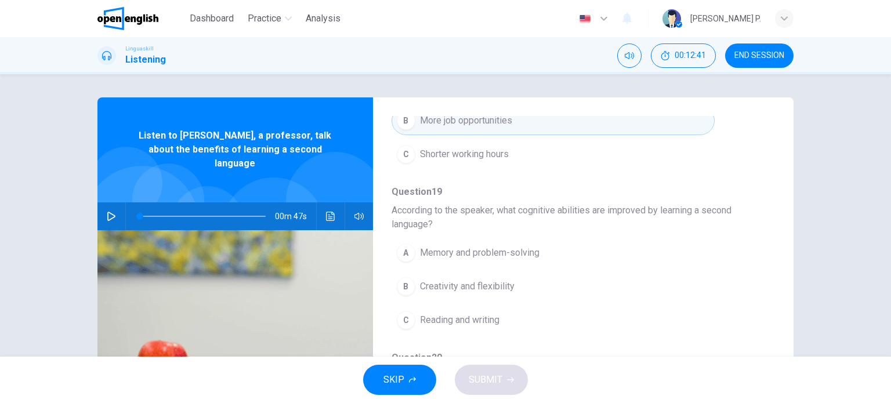
scroll to position [524, 0]
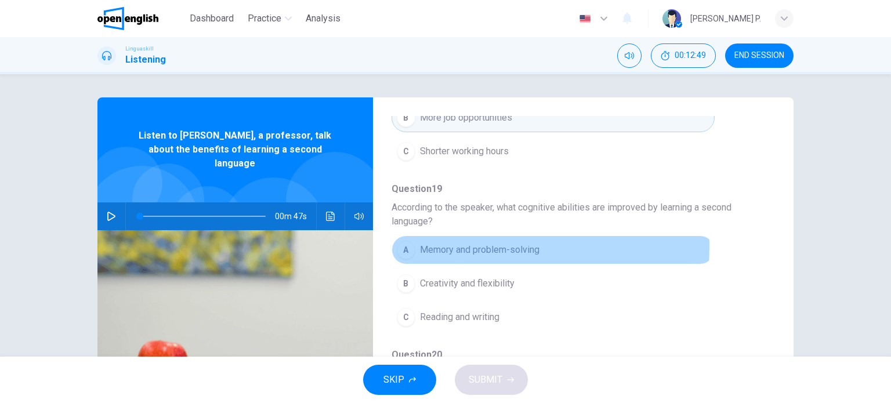
click at [436, 243] on span "Memory and problem-solving" at bounding box center [479, 250] width 119 height 14
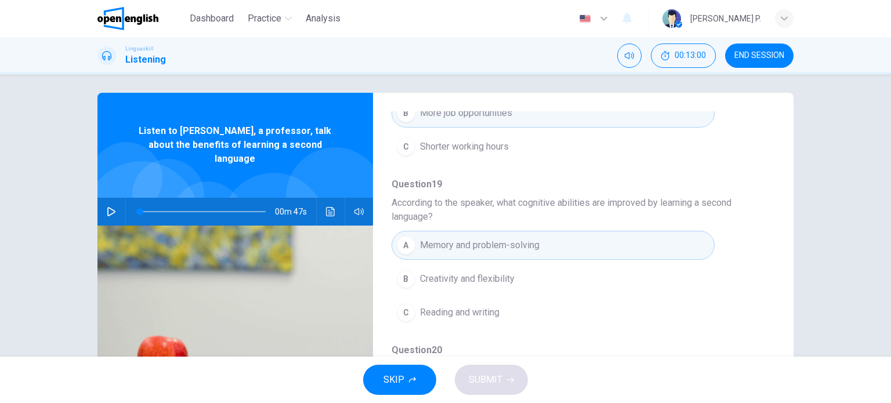
scroll to position [3, 0]
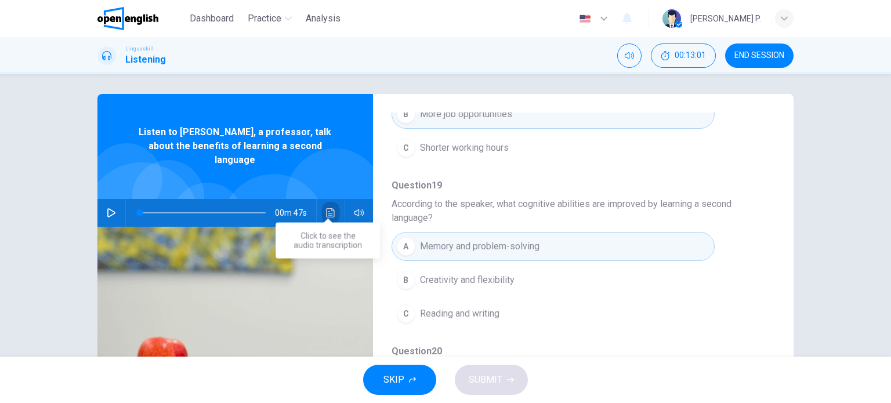
click at [329, 208] on icon "Click to see the audio transcription" at bounding box center [330, 212] width 9 height 9
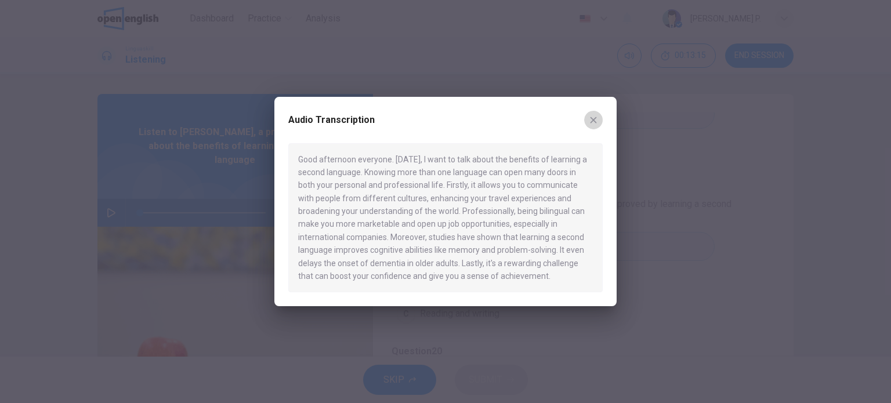
click at [592, 118] on icon "button" at bounding box center [593, 120] width 6 height 6
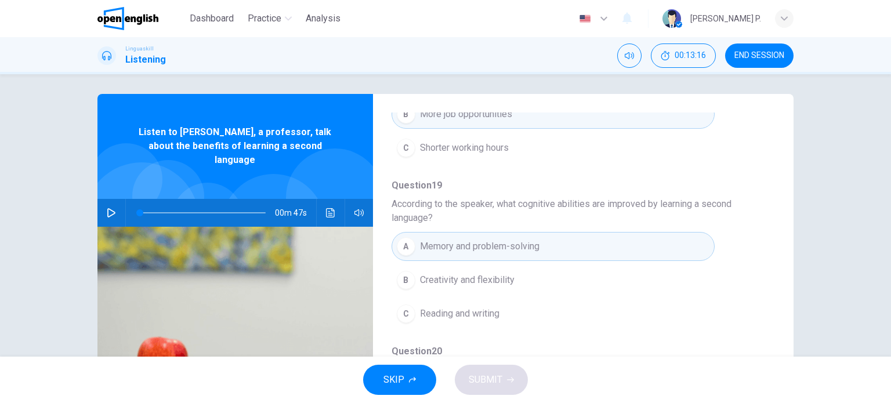
scroll to position [167, 0]
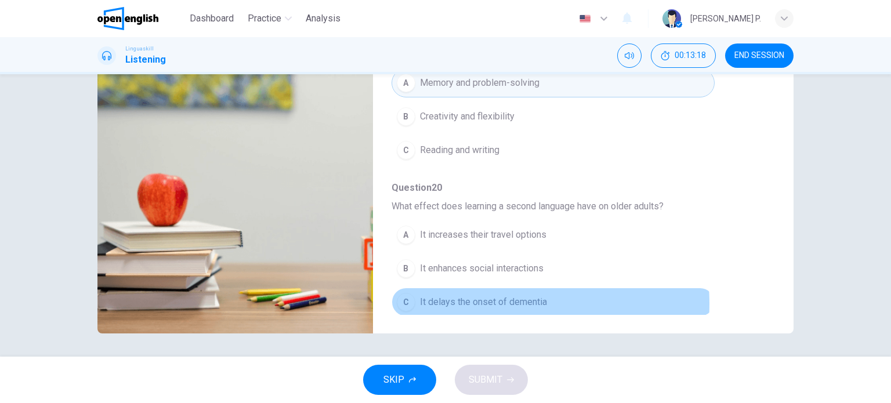
click at [471, 300] on span "It delays the onset of dementia" at bounding box center [483, 302] width 127 height 14
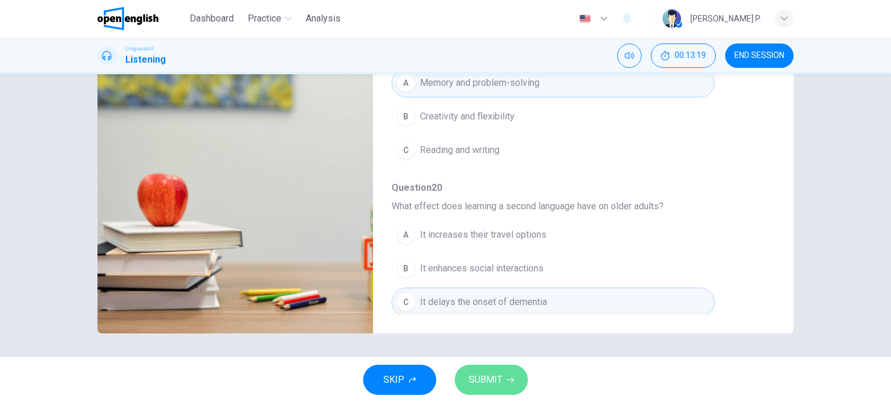
click at [483, 384] on span "SUBMIT" at bounding box center [486, 380] width 34 height 16
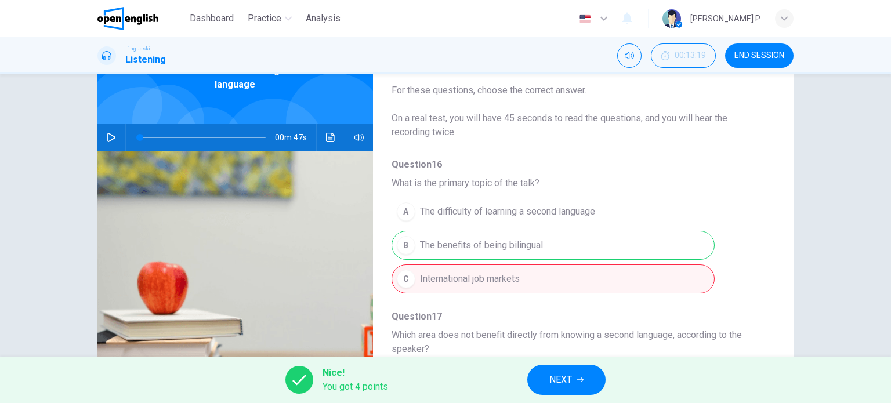
scroll to position [0, 0]
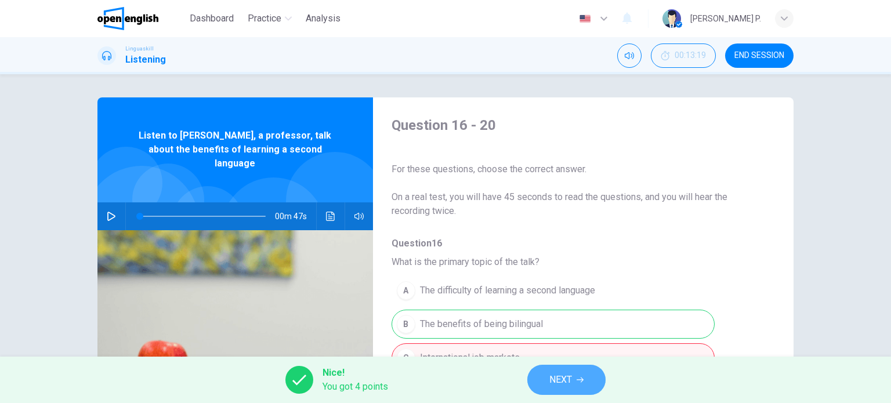
click at [571, 380] on span "NEXT" at bounding box center [560, 380] width 23 height 16
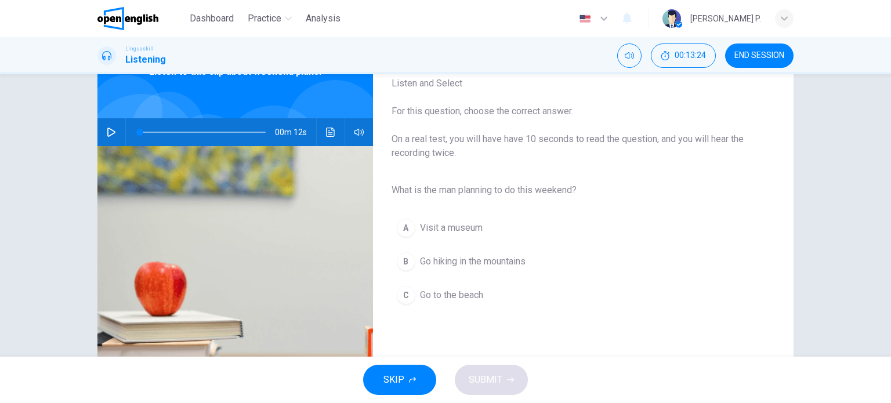
scroll to position [78, 0]
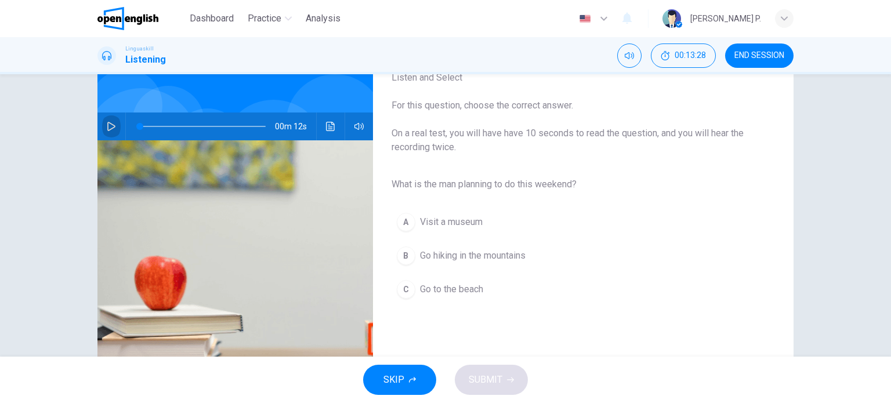
click at [111, 129] on icon "button" at bounding box center [111, 126] width 9 height 9
type input "*"
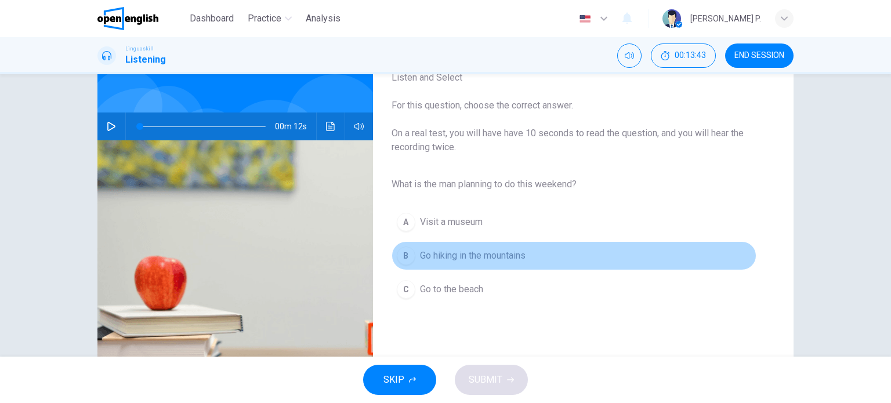
click at [470, 256] on span "Go hiking in the mountains" at bounding box center [473, 256] width 106 height 14
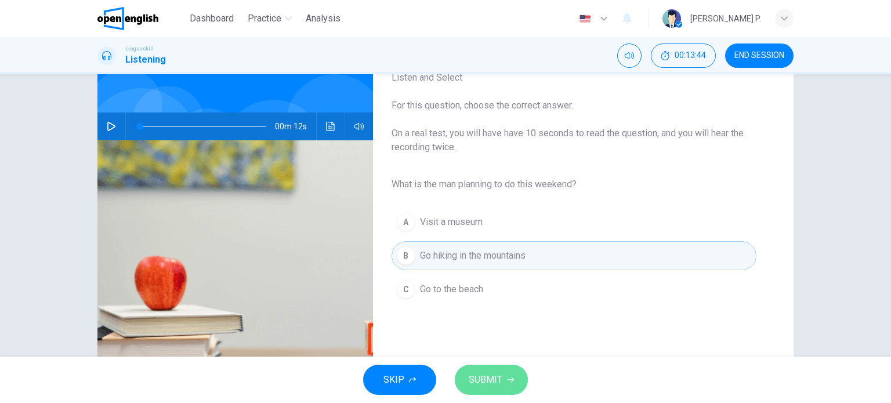
click at [496, 377] on span "SUBMIT" at bounding box center [486, 380] width 34 height 16
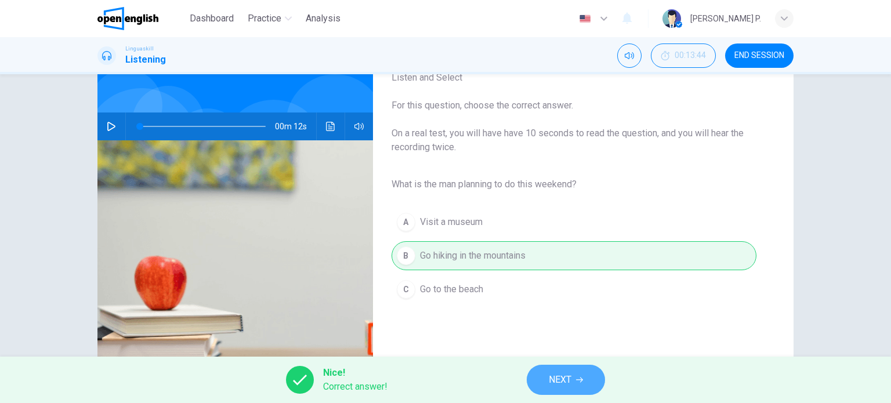
click at [552, 378] on span "NEXT" at bounding box center [560, 380] width 23 height 16
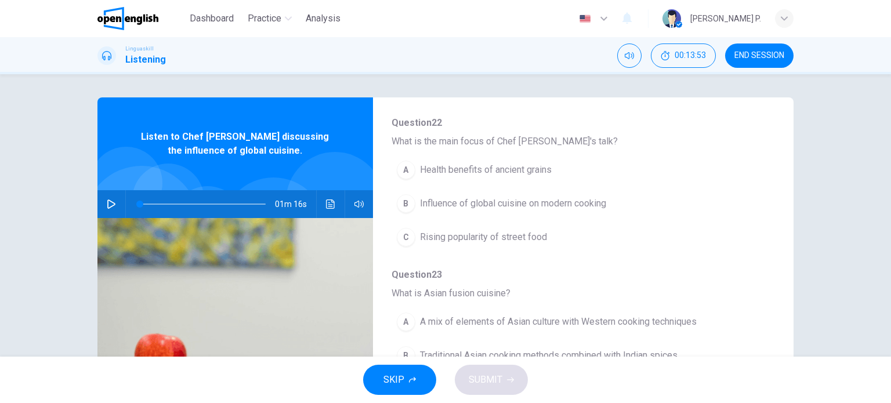
scroll to position [0, 0]
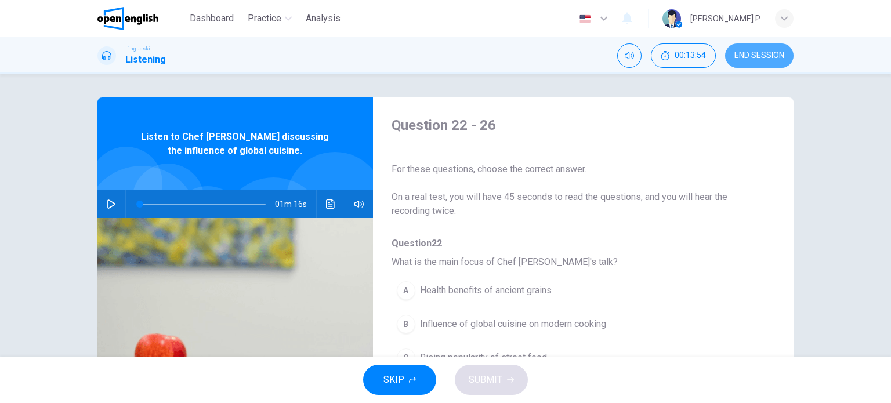
click at [779, 53] on span "END SESSION" at bounding box center [759, 55] width 50 height 9
click at [779, 57] on span "END SESSION" at bounding box center [759, 55] width 50 height 9
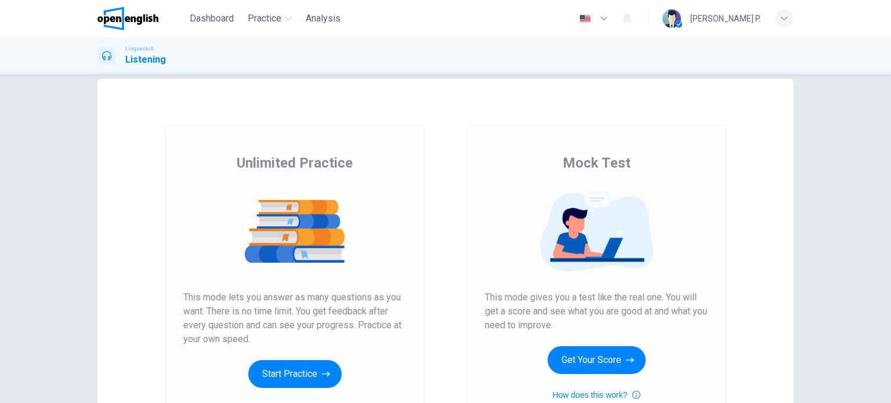
scroll to position [158, 0]
